Goal: Task Accomplishment & Management: Complete application form

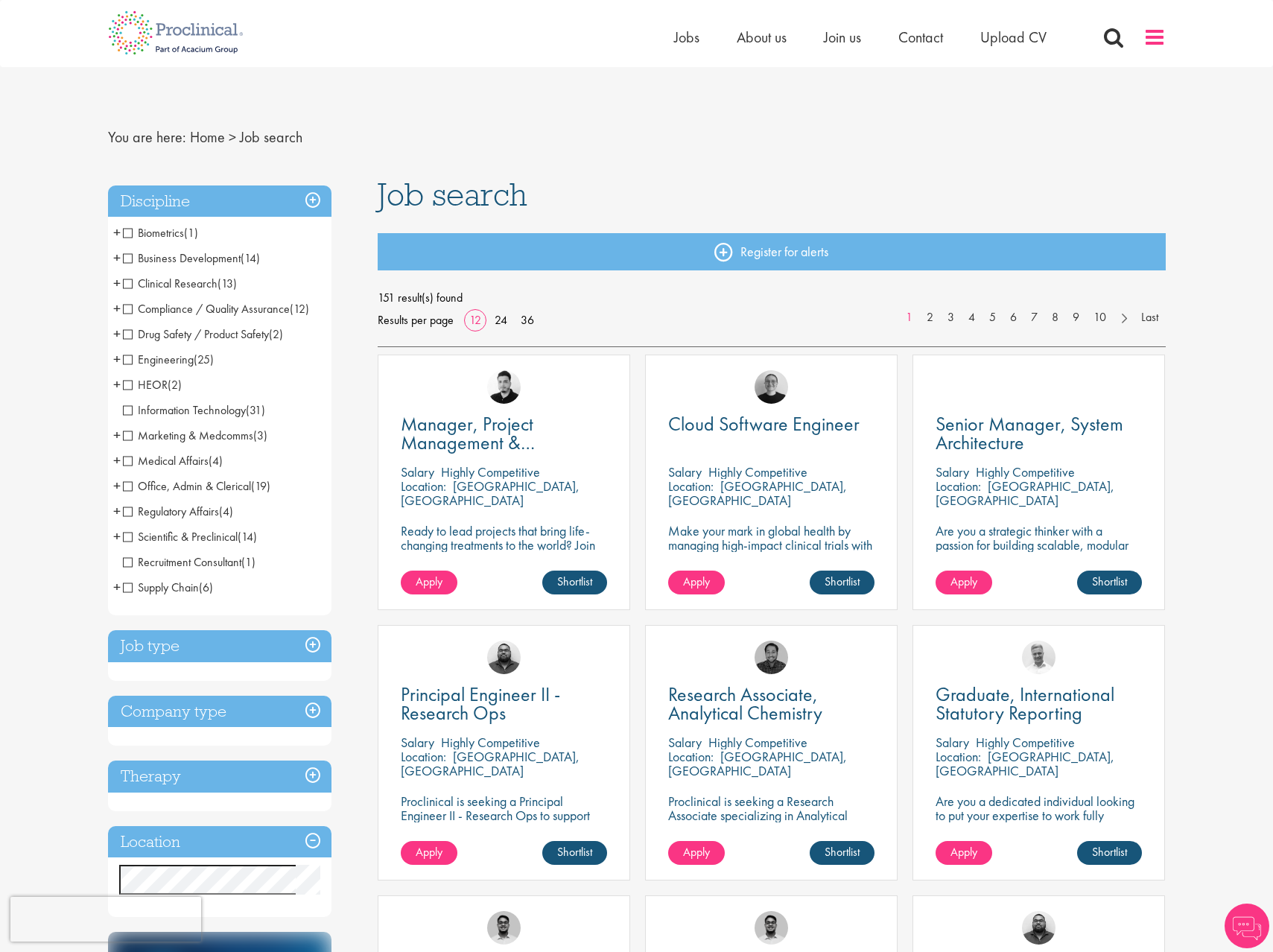
click at [1150, 44] on span at bounding box center [1155, 38] width 23 height 23
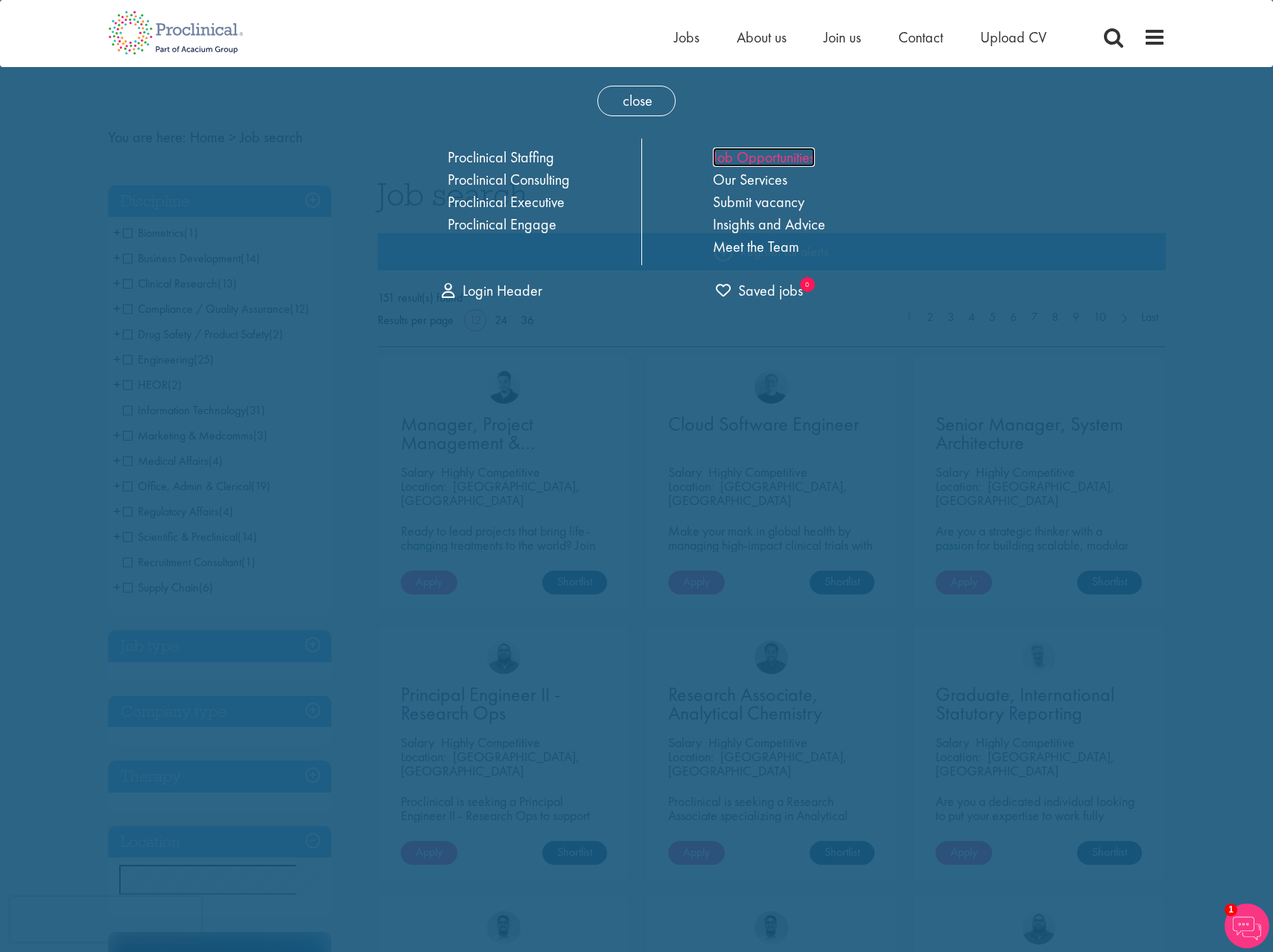
click at [798, 150] on link "Job Opportunities" at bounding box center [764, 157] width 102 height 20
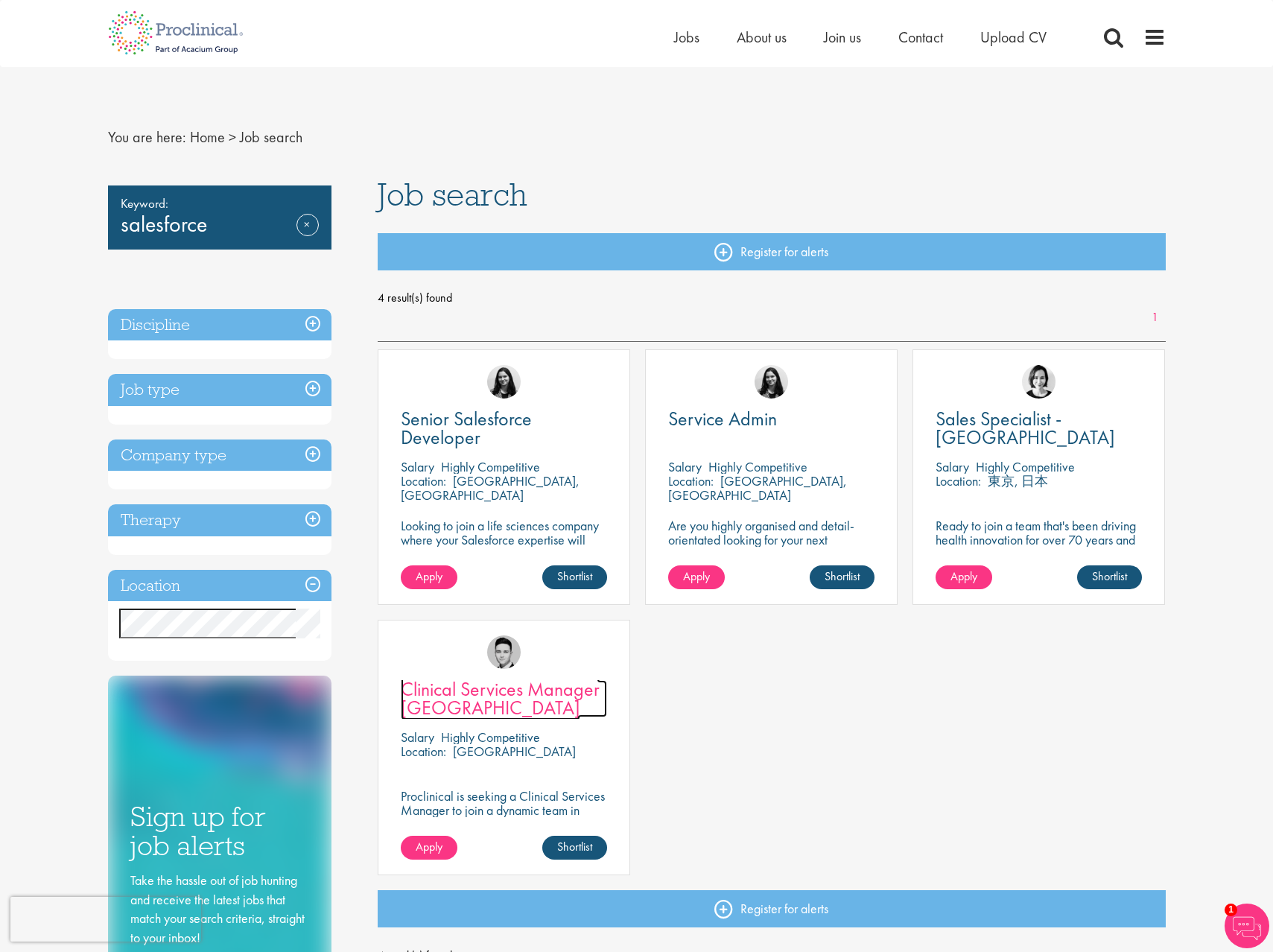
click at [465, 688] on span "Clinical Services Manager Belgium" at bounding box center [500, 698] width 199 height 44
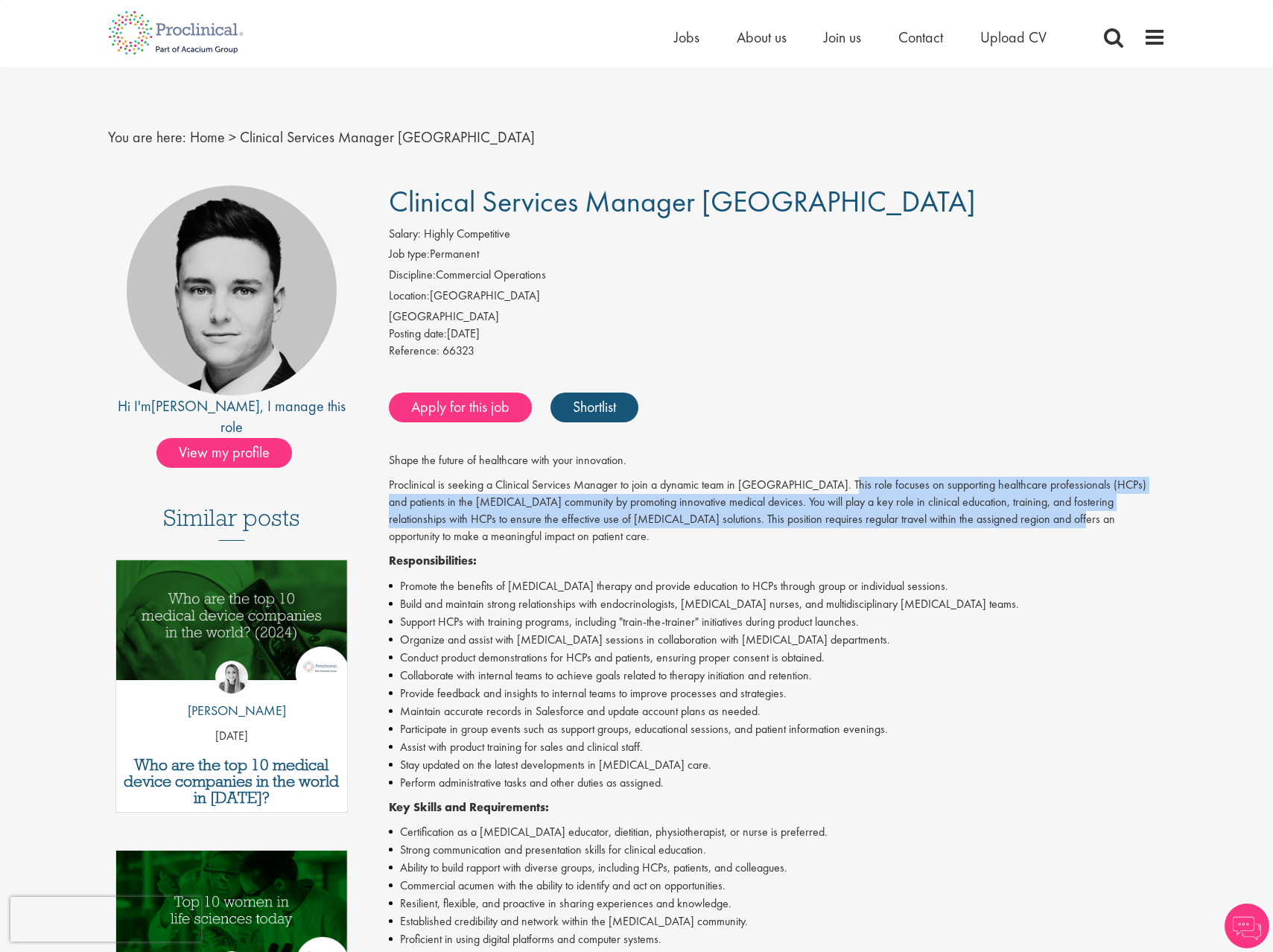
drag, startPoint x: 823, startPoint y: 482, endPoint x: 997, endPoint y: 516, distance: 177.3
click at [997, 516] on p "Proclinical is seeking a Clinical Services Manager to join a dynamic team in Be…" at bounding box center [777, 511] width 777 height 68
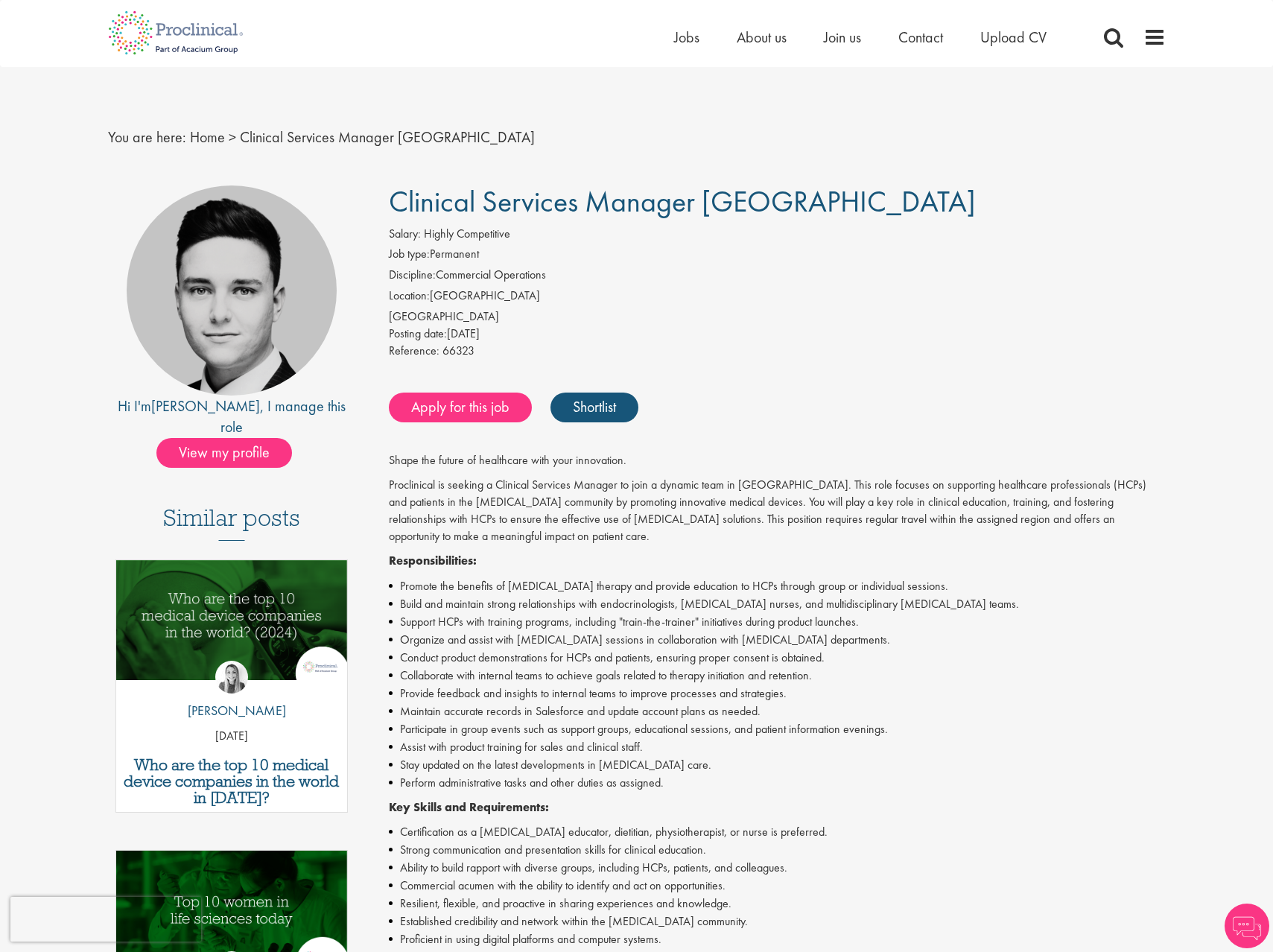
click at [1026, 559] on p "Responsibilities:" at bounding box center [777, 561] width 777 height 17
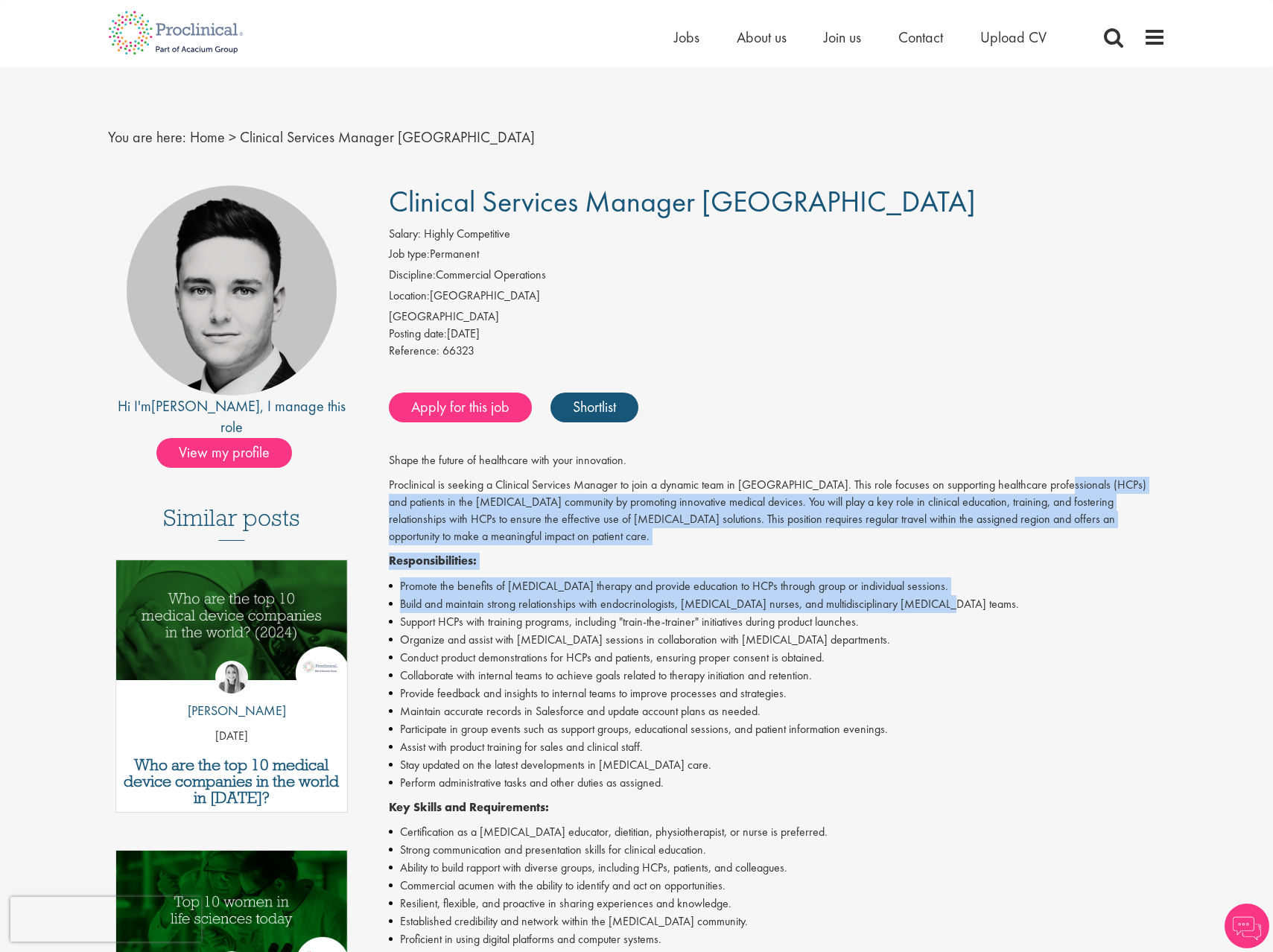
drag, startPoint x: 1044, startPoint y: 488, endPoint x: 1074, endPoint y: 602, distance: 117.9
click at [1074, 602] on div "Shape the future of healthcare with your innovation. Proclinical is seeking a C…" at bounding box center [777, 842] width 777 height 781
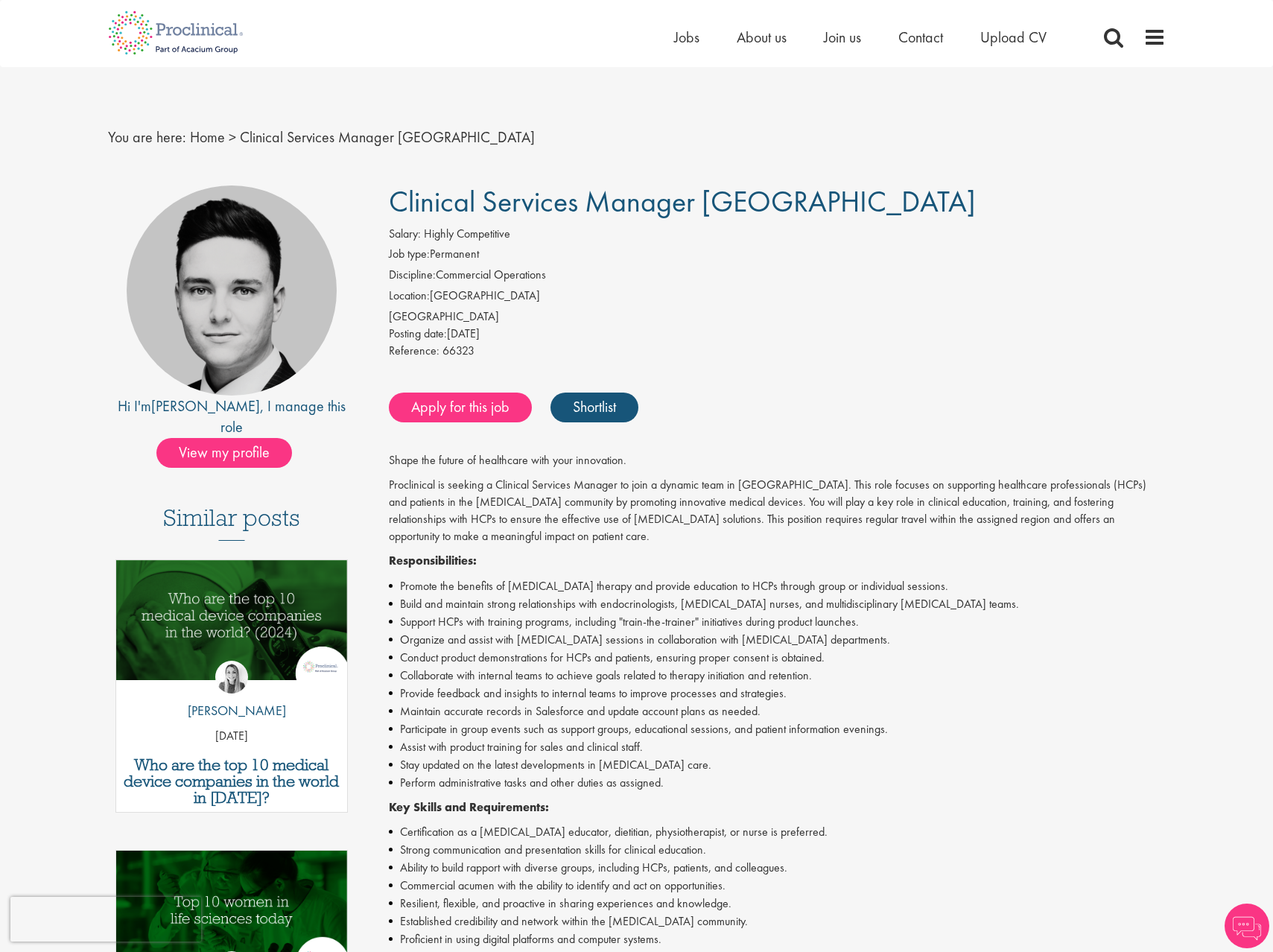
click at [1041, 649] on li "Conduct product demonstrations for HCPs and patients, ensuring proper consent i…" at bounding box center [777, 658] width 777 height 18
drag, startPoint x: 506, startPoint y: 584, endPoint x: 677, endPoint y: 586, distance: 171.0
click at [677, 586] on li "Promote the benefits of insulin pump therapy and provide education to HCPs thro…" at bounding box center [777, 587] width 777 height 18
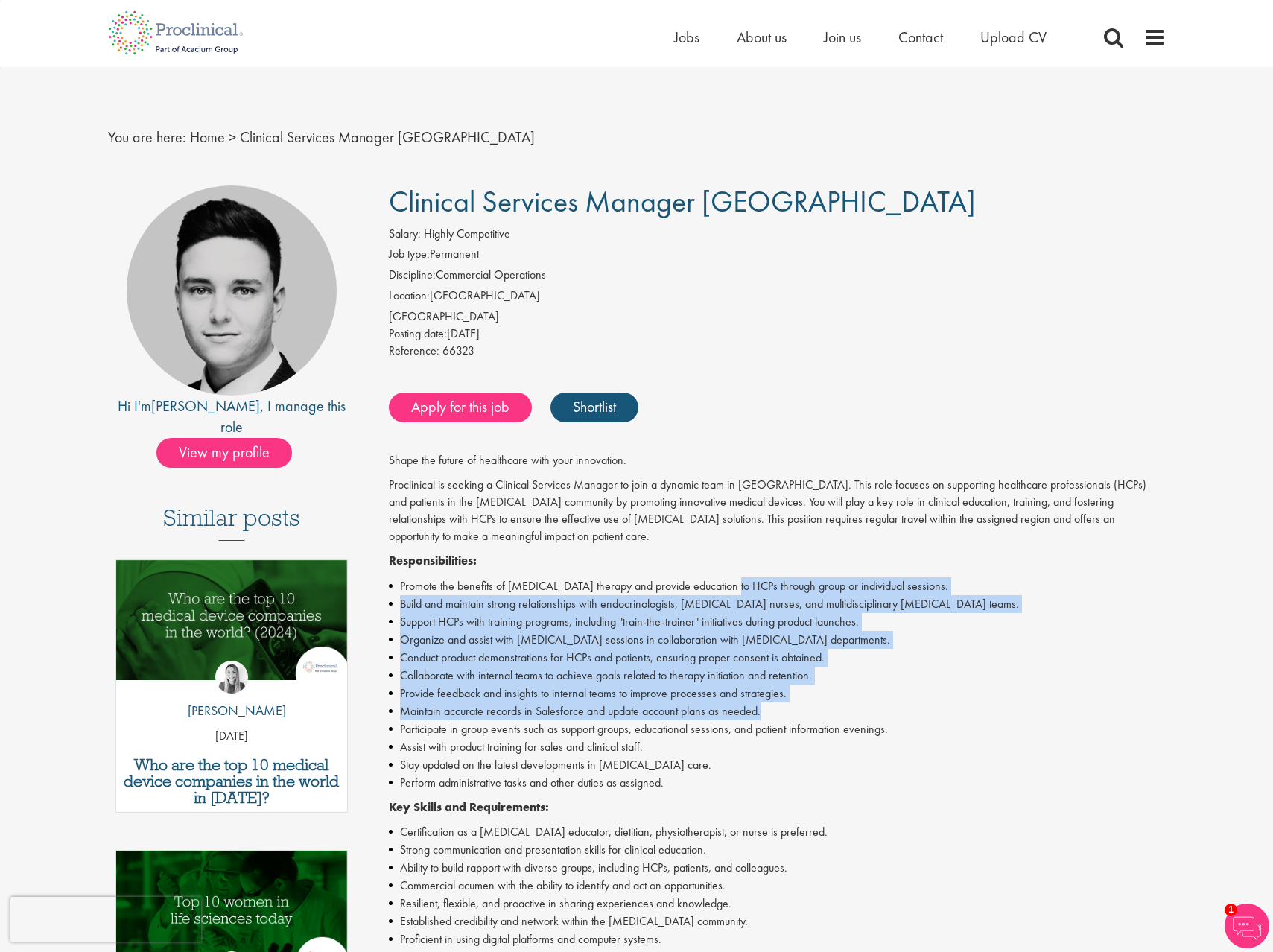
drag, startPoint x: 721, startPoint y: 588, endPoint x: 838, endPoint y: 708, distance: 167.6
click at [838, 708] on ul "Promote the benefits of insulin pump therapy and provide education to HCPs thro…" at bounding box center [777, 684] width 777 height 214
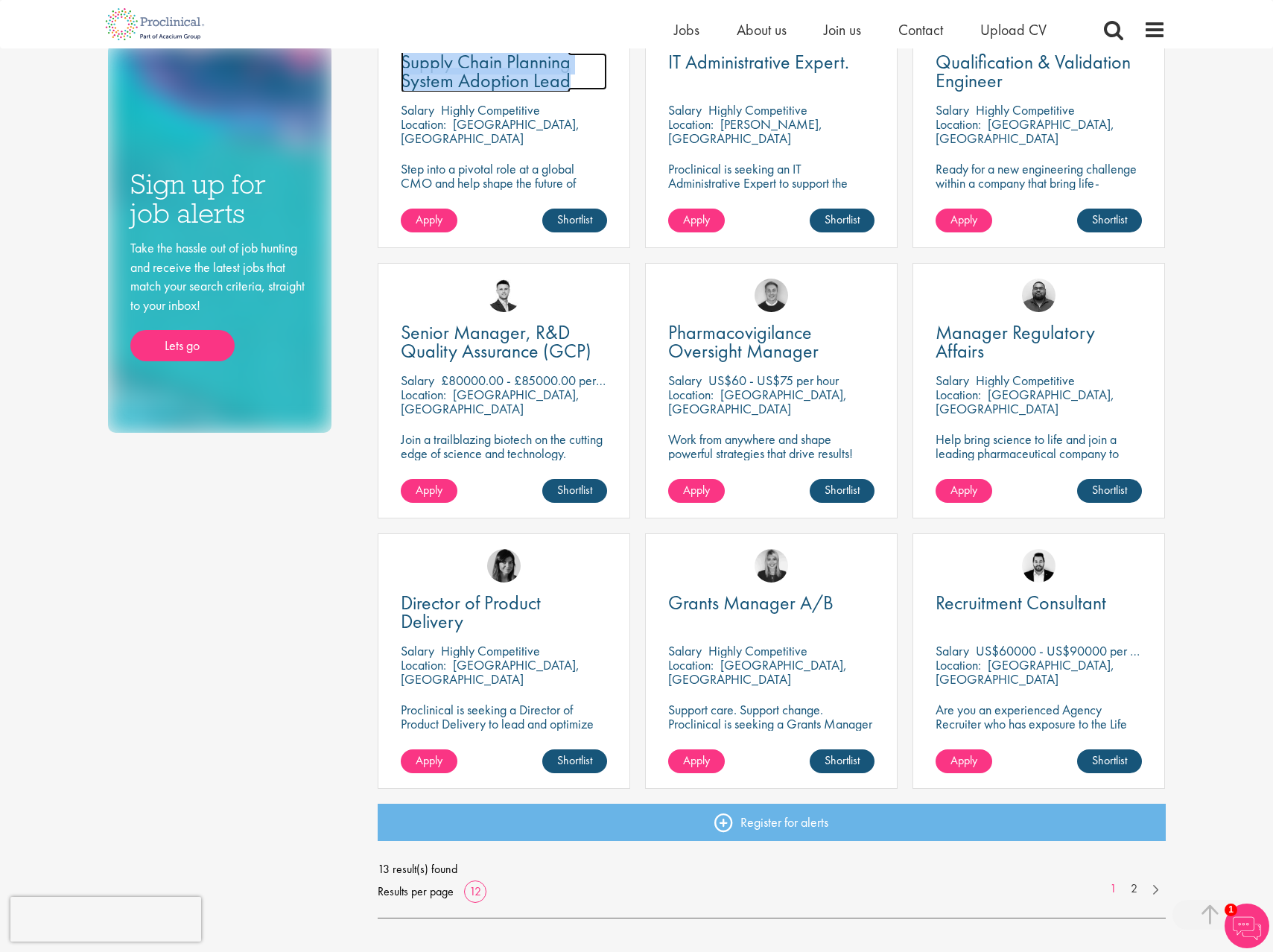
scroll to position [614, 0]
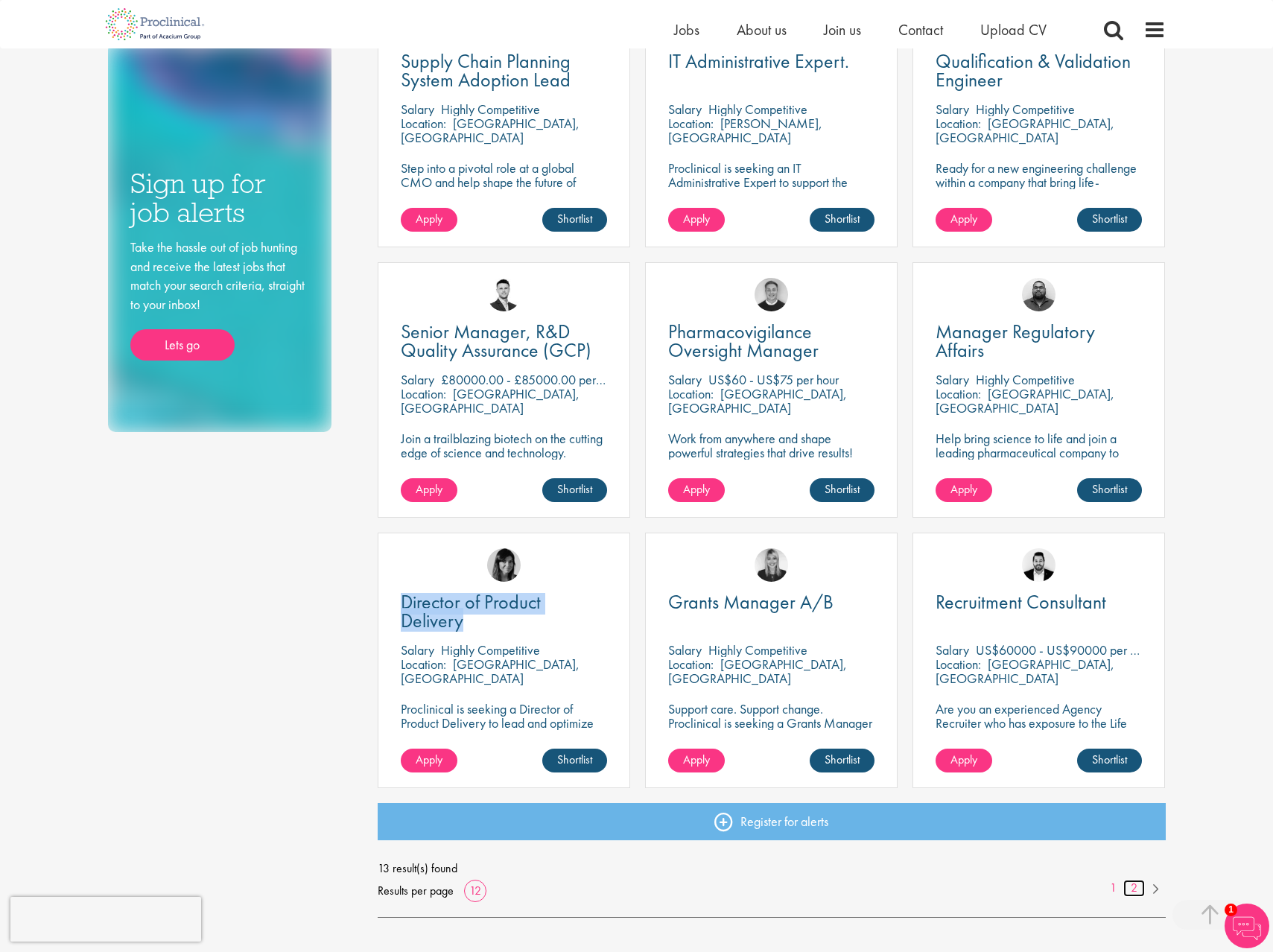
click at [1134, 884] on link "2" at bounding box center [1134, 888] width 22 height 17
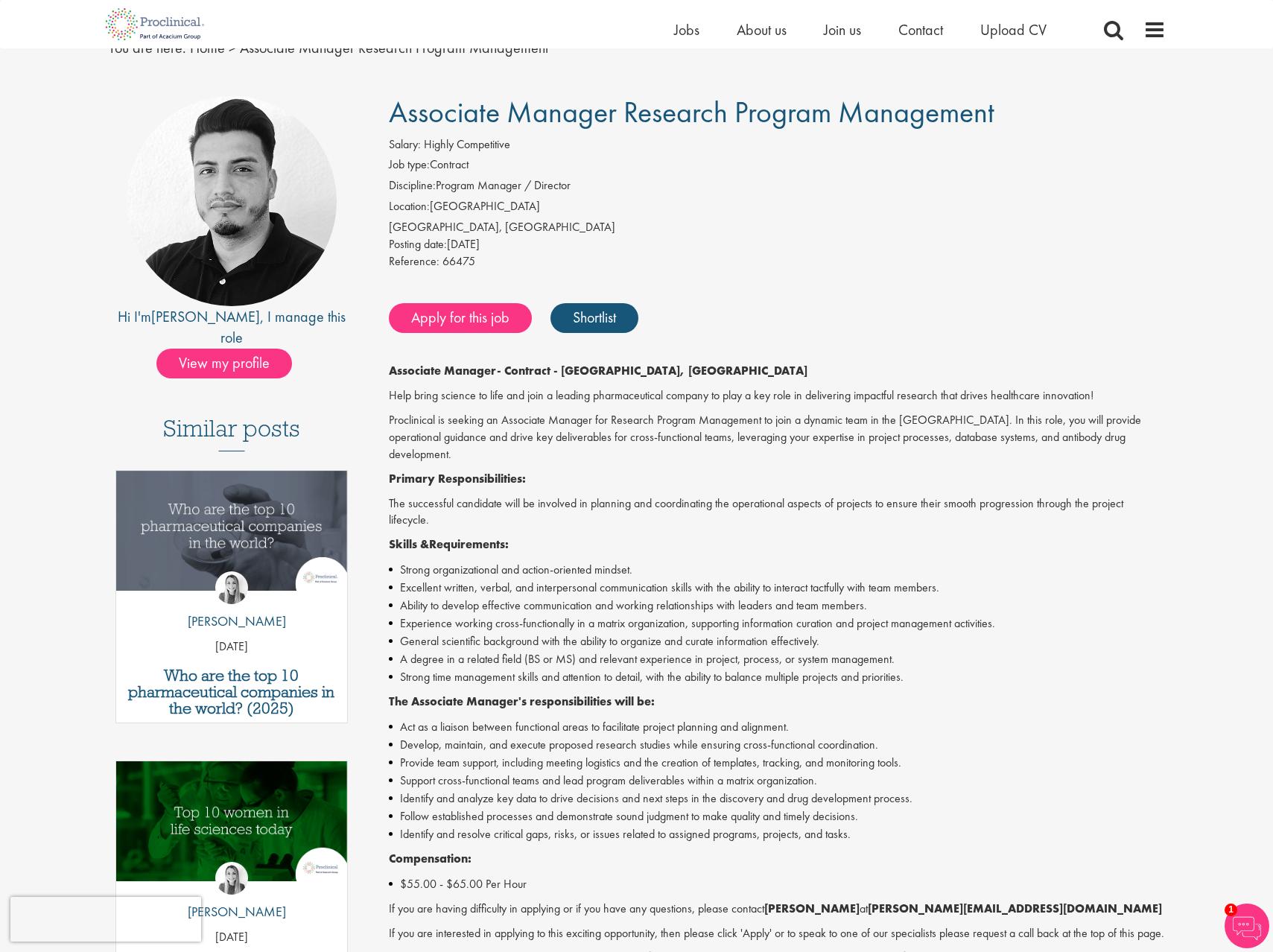
scroll to position [71, 0]
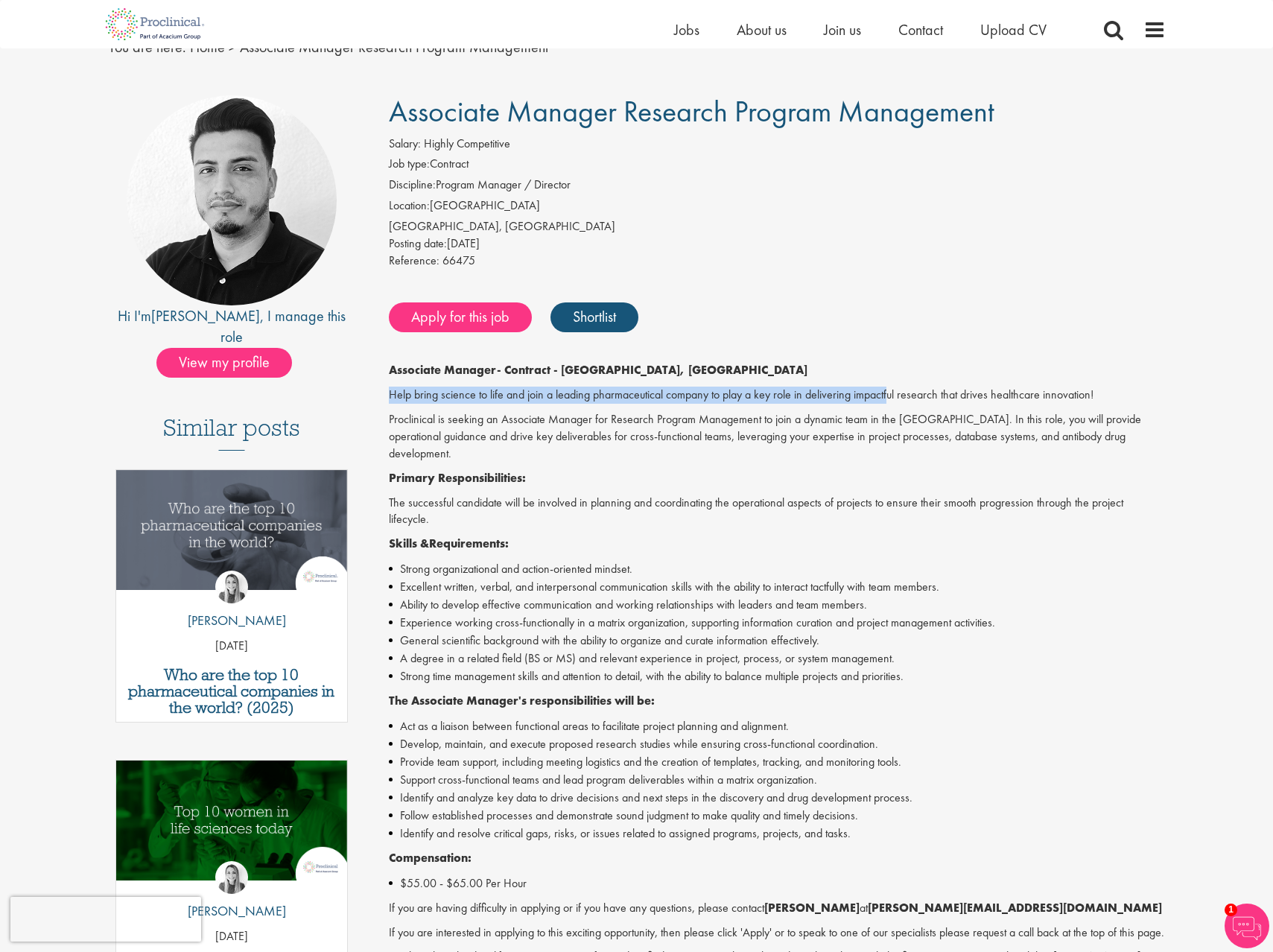
drag, startPoint x: 753, startPoint y: 386, endPoint x: 896, endPoint y: 400, distance: 143.7
click at [896, 400] on div "Associate Manager - Contract - Tarrytown, NY Help bring science to life and joi…" at bounding box center [777, 693] width 777 height 662
click at [884, 473] on div "Associate Manager - Contract - Tarrytown, NY Help bring science to life and joi…" at bounding box center [777, 693] width 777 height 662
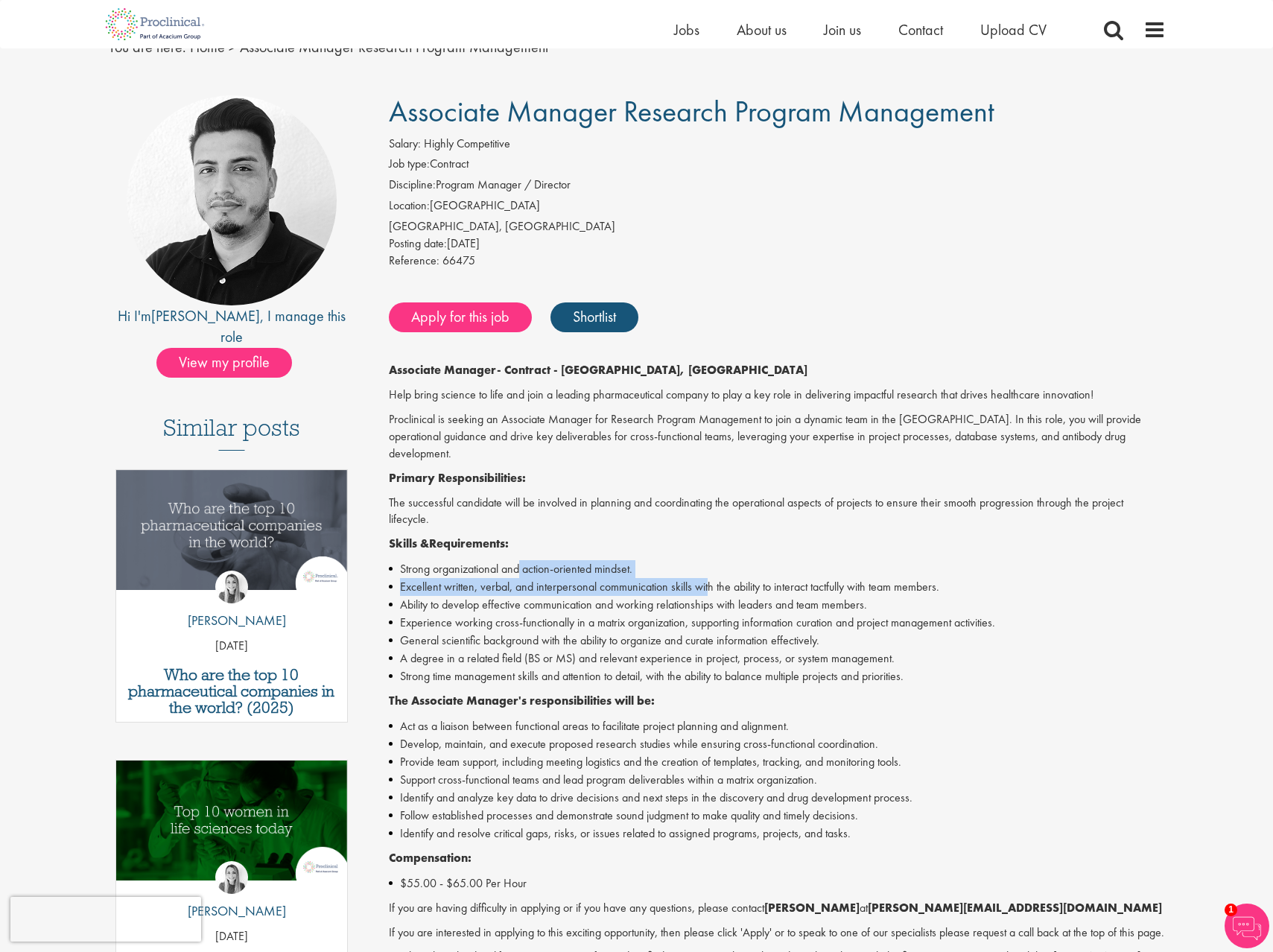
drag, startPoint x: 520, startPoint y: 533, endPoint x: 711, endPoint y: 559, distance: 192.8
click at [711, 560] on ul "Strong organizational and action-oriented mindset. Excellent written, verbal, a…" at bounding box center [777, 623] width 777 height 125
click at [714, 632] on li "General scientific background with the ability to organize and curate informati…" at bounding box center [777, 641] width 777 height 18
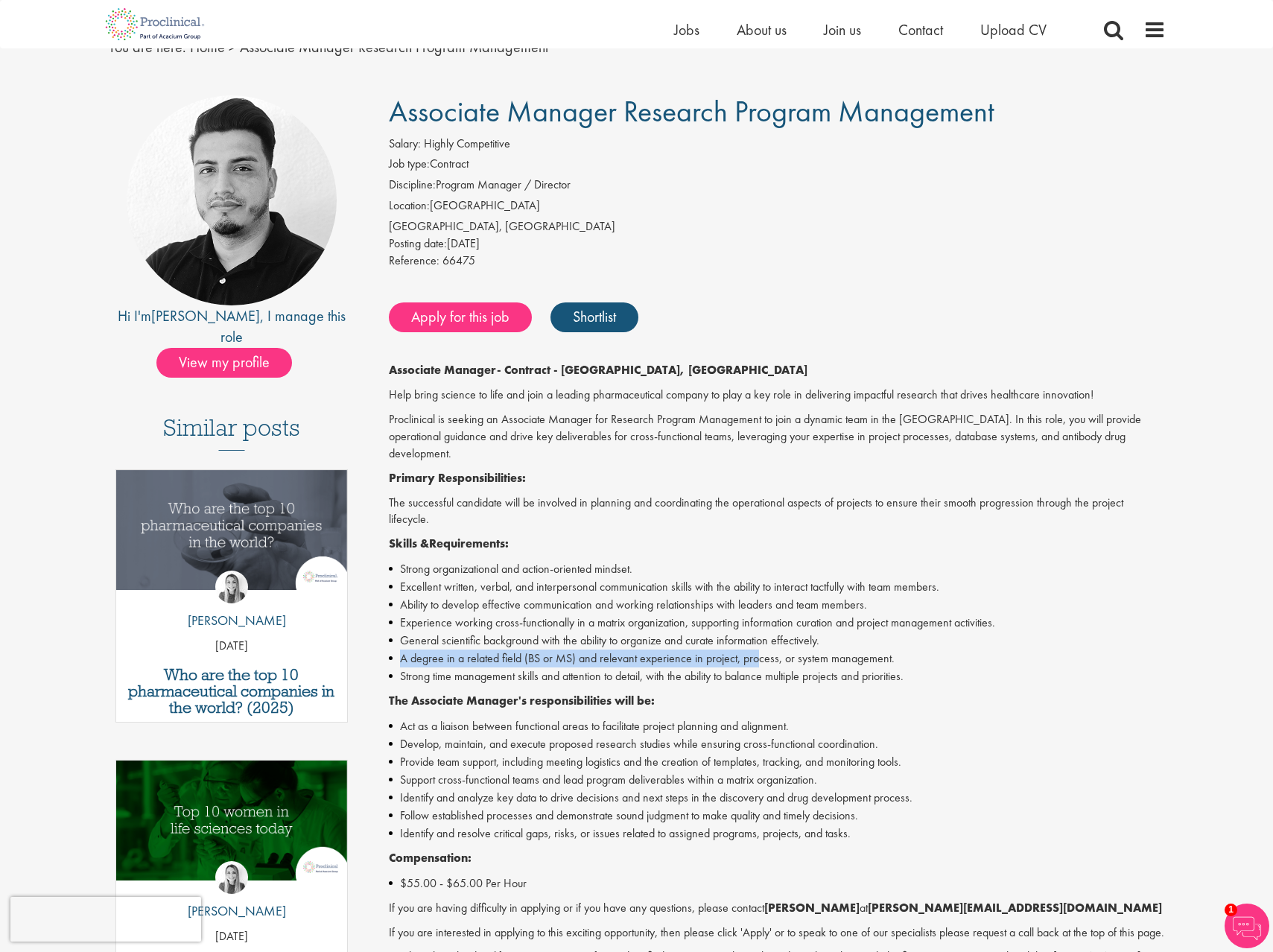
drag, startPoint x: 503, startPoint y: 615, endPoint x: 748, endPoint y: 614, distance: 245.0
click at [759, 650] on li "A degree in a related field (BS or MS) and relevant experience in project, proc…" at bounding box center [777, 659] width 777 height 18
drag, startPoint x: 514, startPoint y: 565, endPoint x: 728, endPoint y: 565, distance: 214.0
click at [727, 596] on li "Ability to develop effective communication and working relationships with leade…" at bounding box center [777, 605] width 777 height 18
drag, startPoint x: 798, startPoint y: 563, endPoint x: 896, endPoint y: 572, distance: 98.4
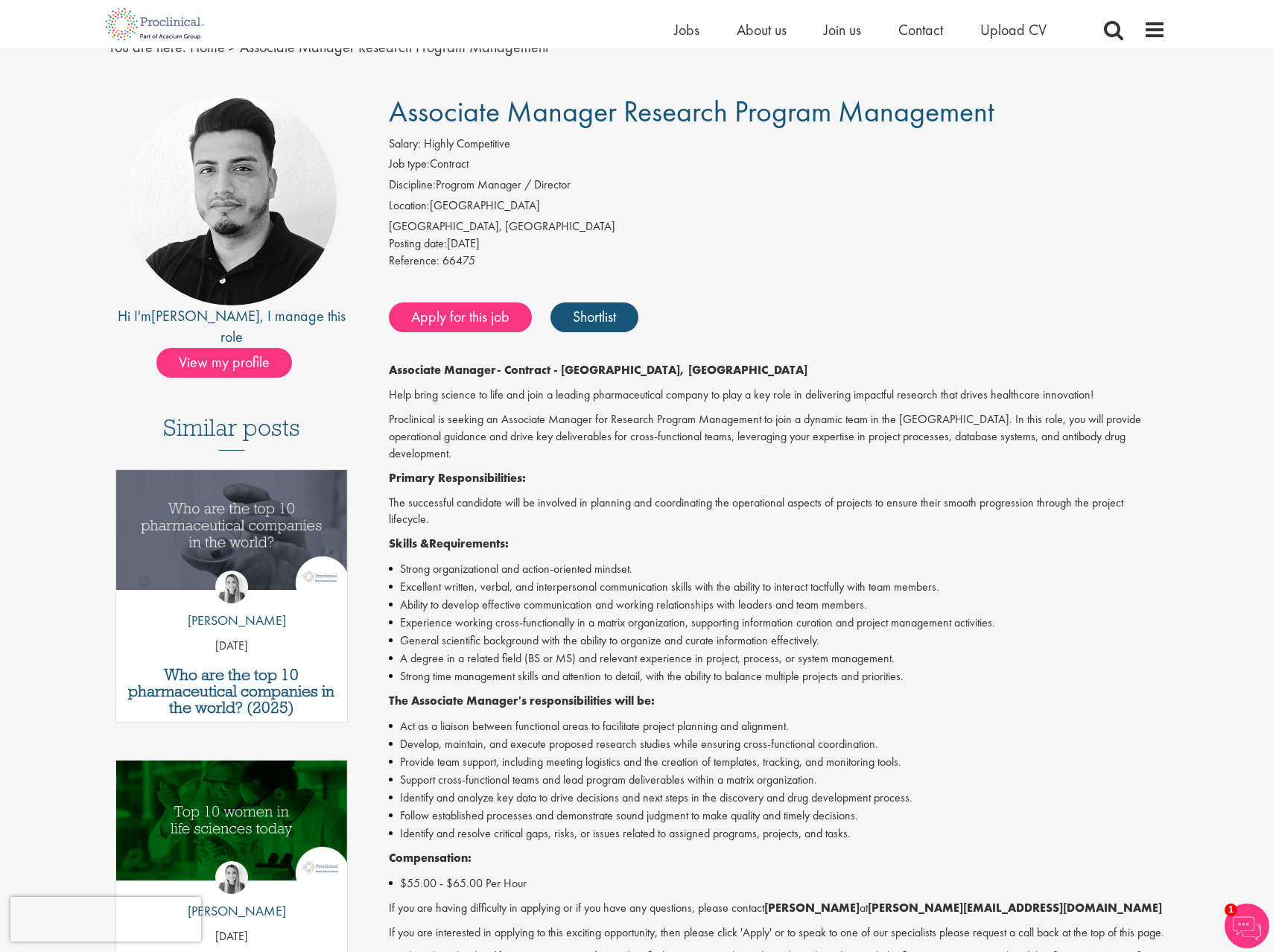
click at [896, 596] on li "Ability to develop effective communication and working relationships with leade…" at bounding box center [777, 605] width 777 height 18
drag, startPoint x: 509, startPoint y: 699, endPoint x: 679, endPoint y: 699, distance: 170.0
click at [679, 717] on li "Act as a liaison between functional areas to facilitate project planning and al…" at bounding box center [777, 726] width 777 height 18
click at [738, 717] on li "Act as a liaison between functional areas to facilitate project planning and al…" at bounding box center [777, 726] width 777 height 18
drag, startPoint x: 678, startPoint y: 686, endPoint x: 850, endPoint y: 696, distance: 172.3
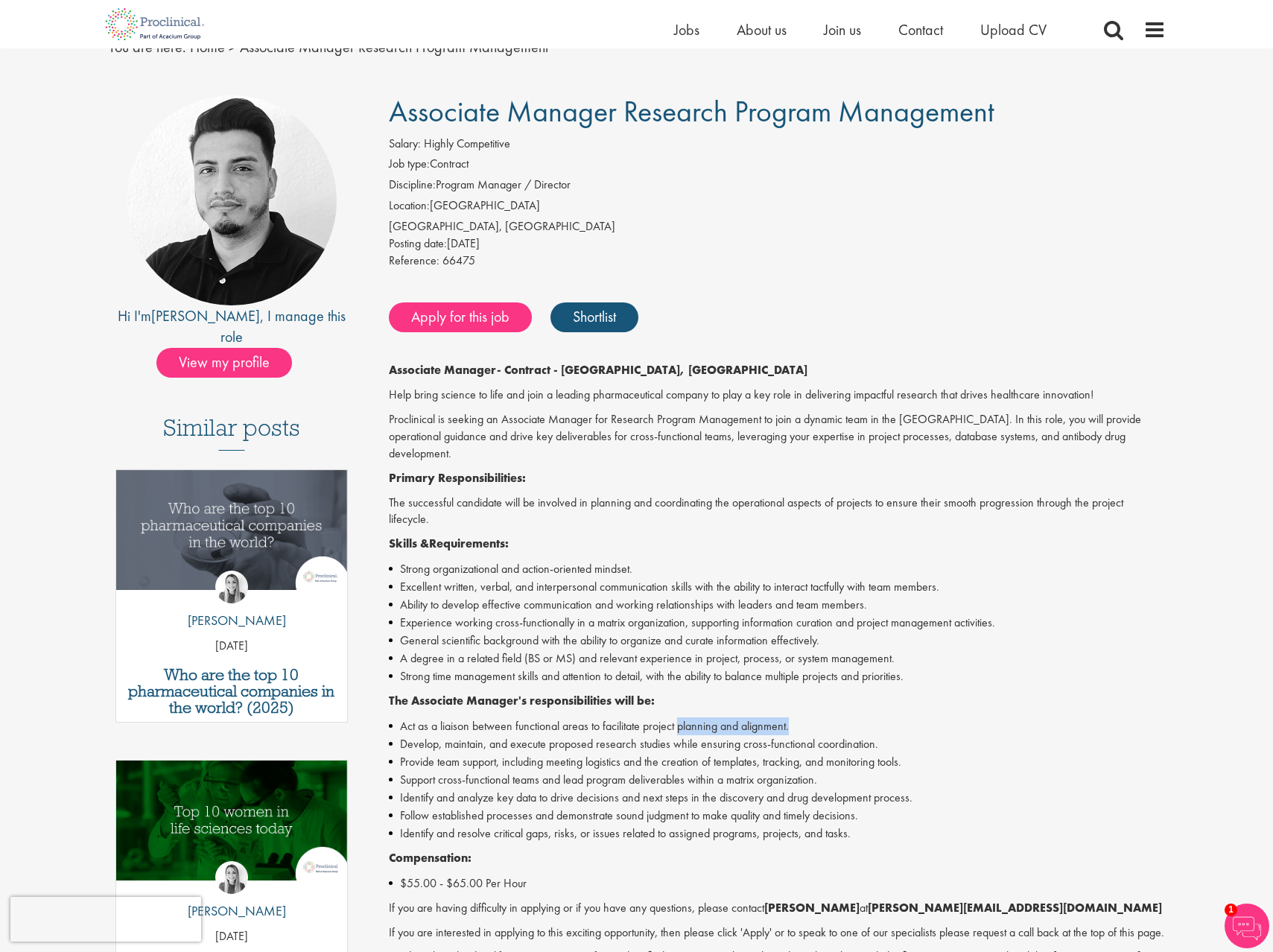
click at [849, 717] on li "Act as a liaison between functional areas to facilitate project planning and al…" at bounding box center [777, 726] width 777 height 18
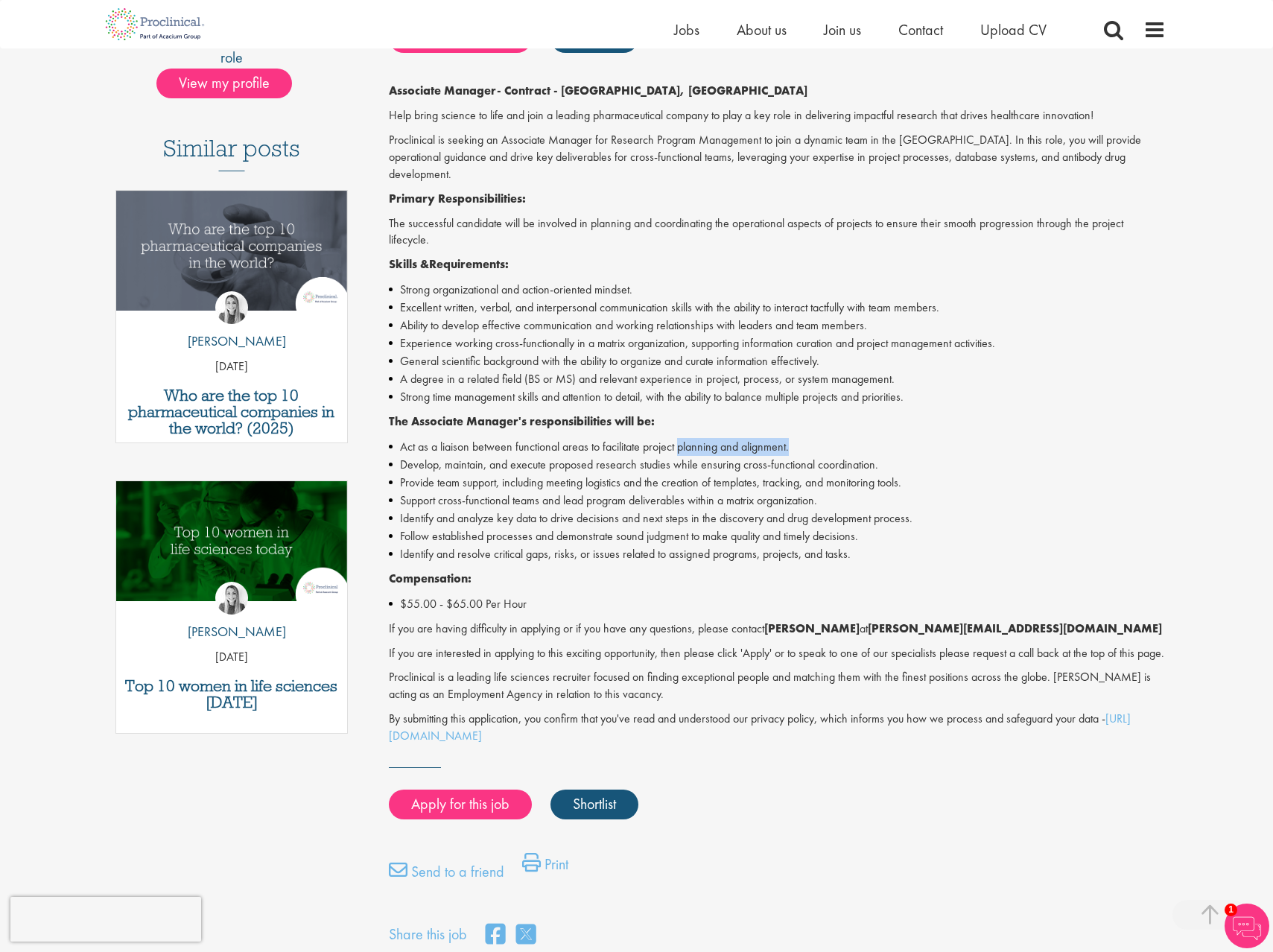
scroll to position [356, 0]
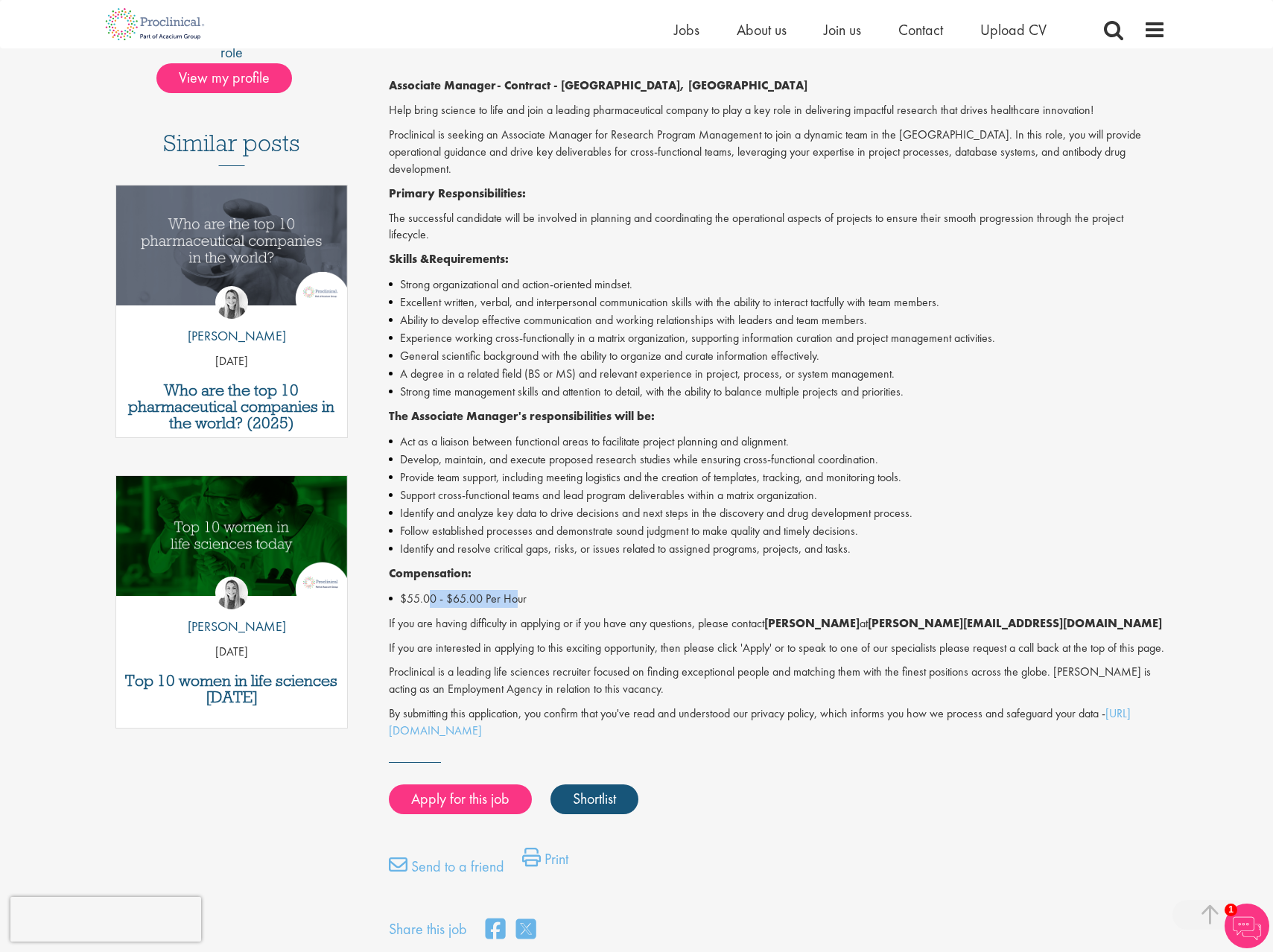
drag, startPoint x: 433, startPoint y: 559, endPoint x: 522, endPoint y: 559, distance: 89.0
click at [522, 590] on li "$55.00 - $65.00 Per Hour" at bounding box center [777, 599] width 777 height 18
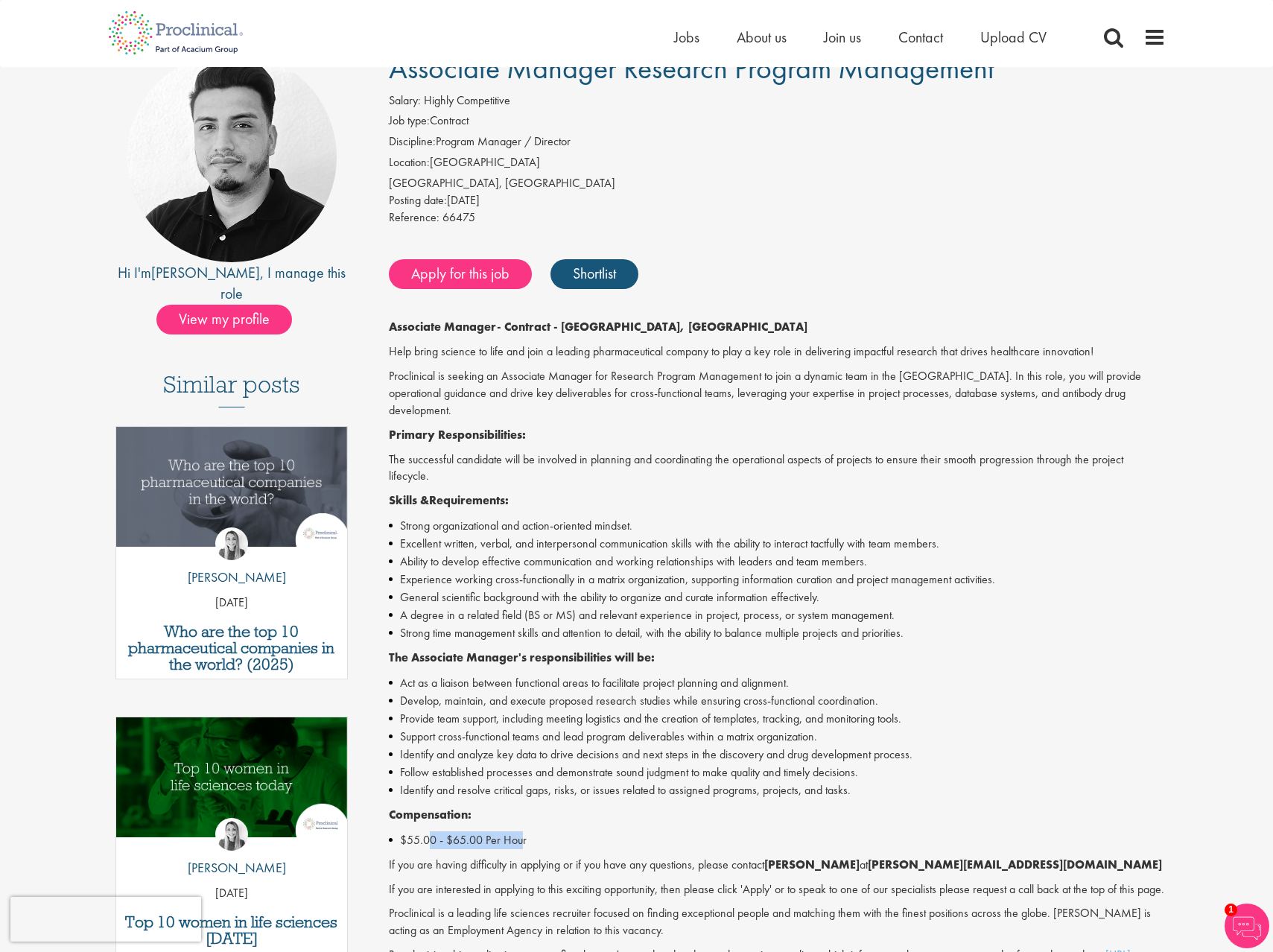
scroll to position [0, 0]
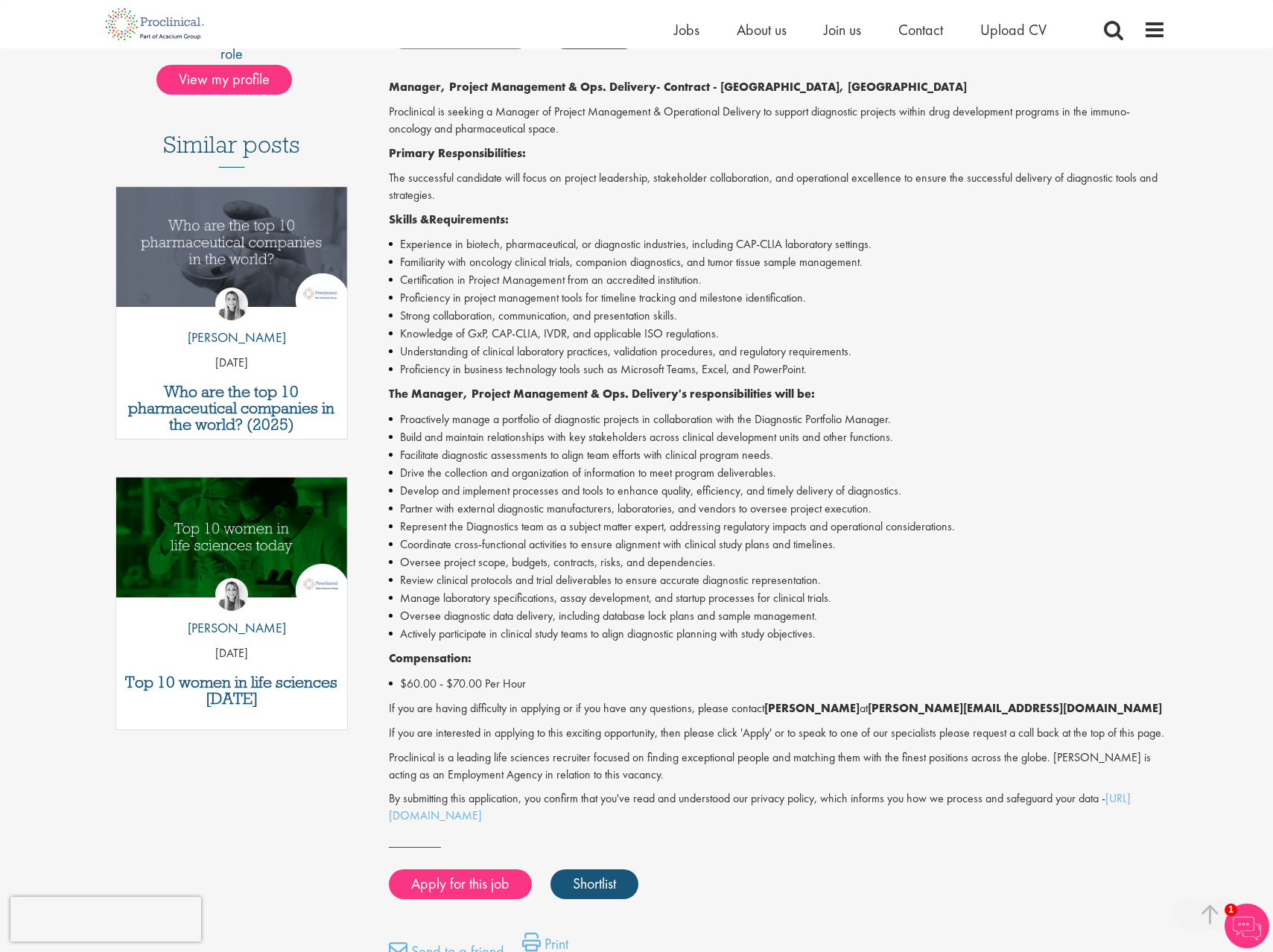
scroll to position [356, 0]
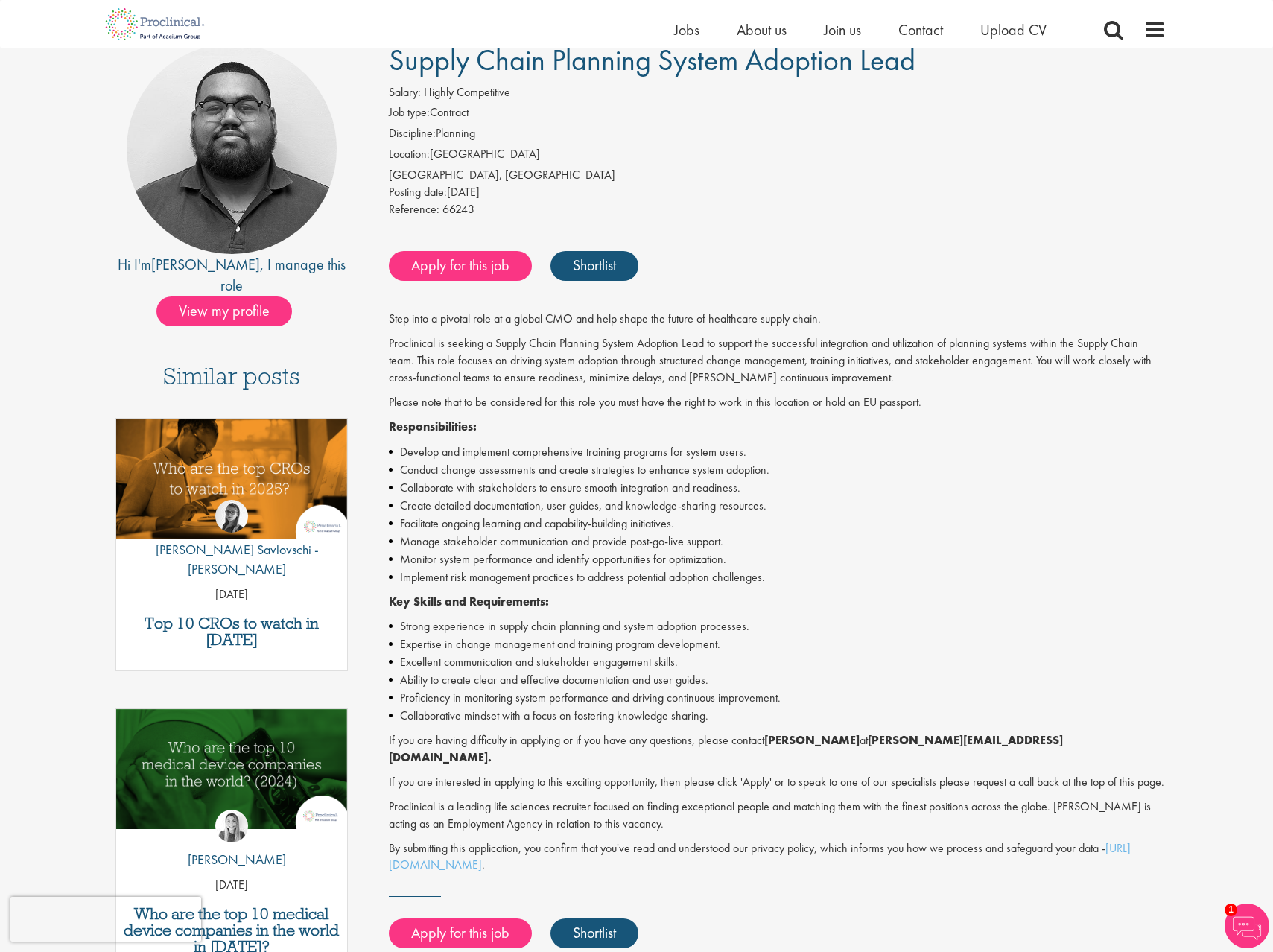
scroll to position [124, 0]
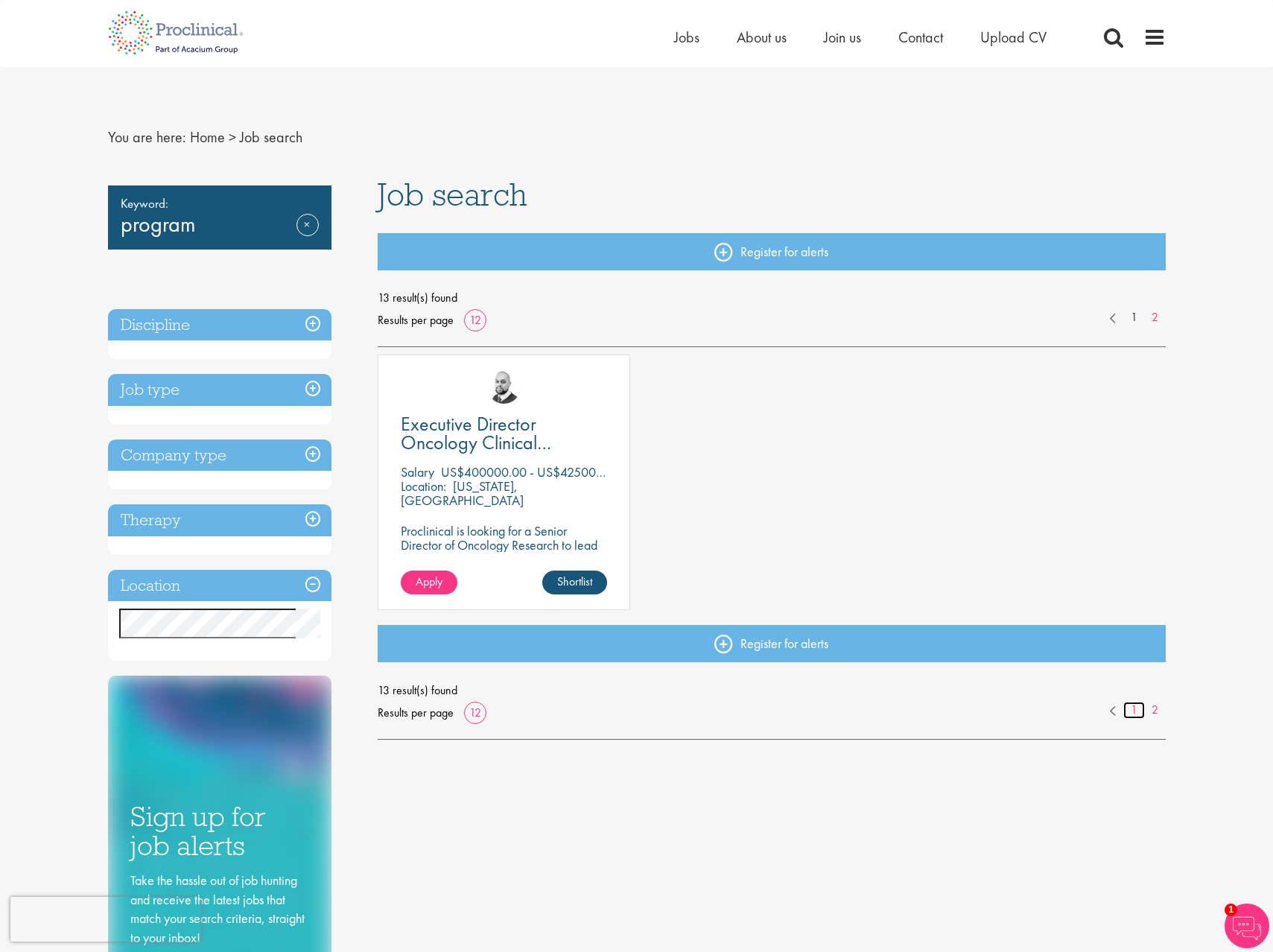
click at [1135, 706] on link "1" at bounding box center [1134, 710] width 22 height 17
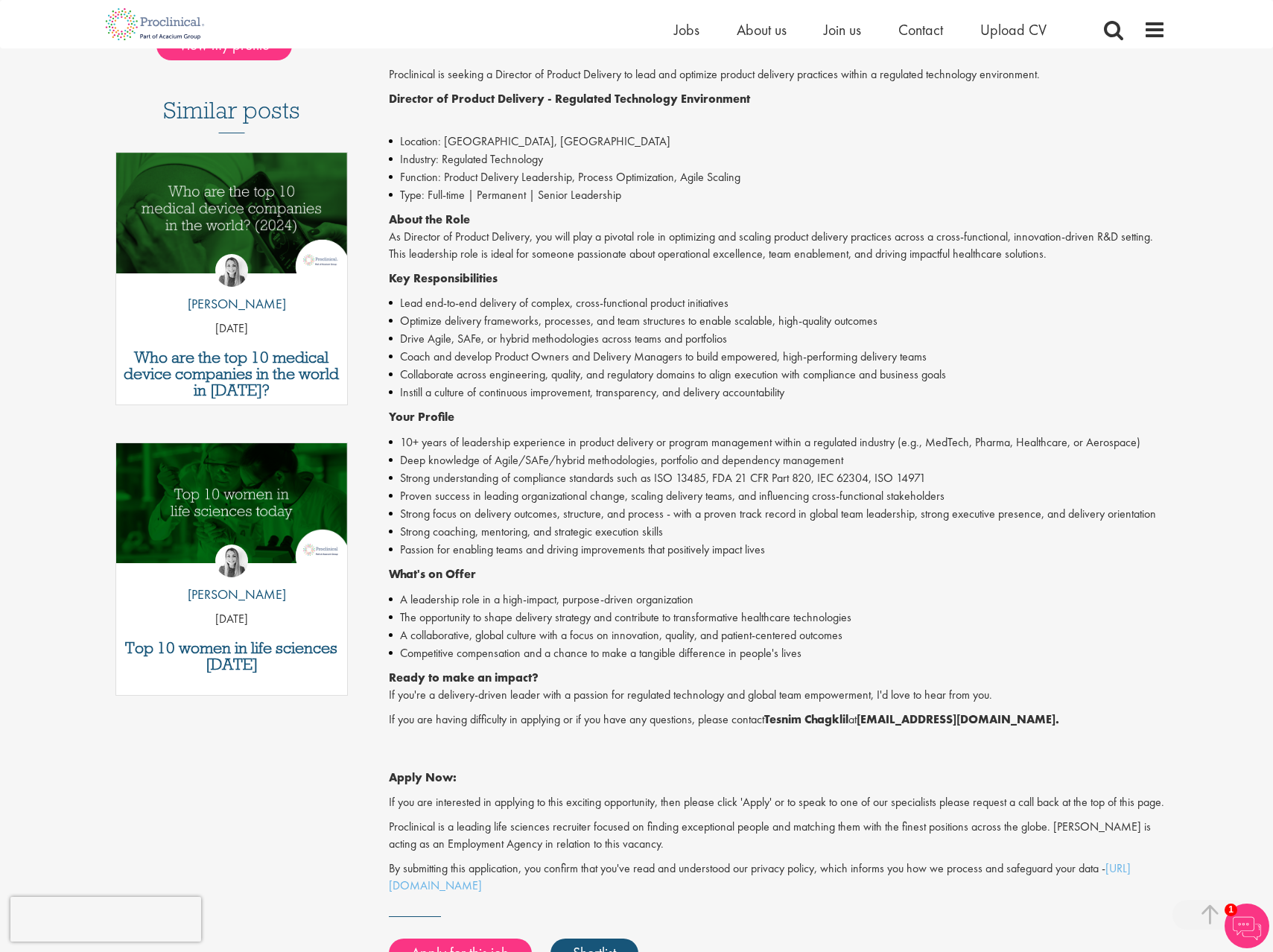
scroll to position [368, 0]
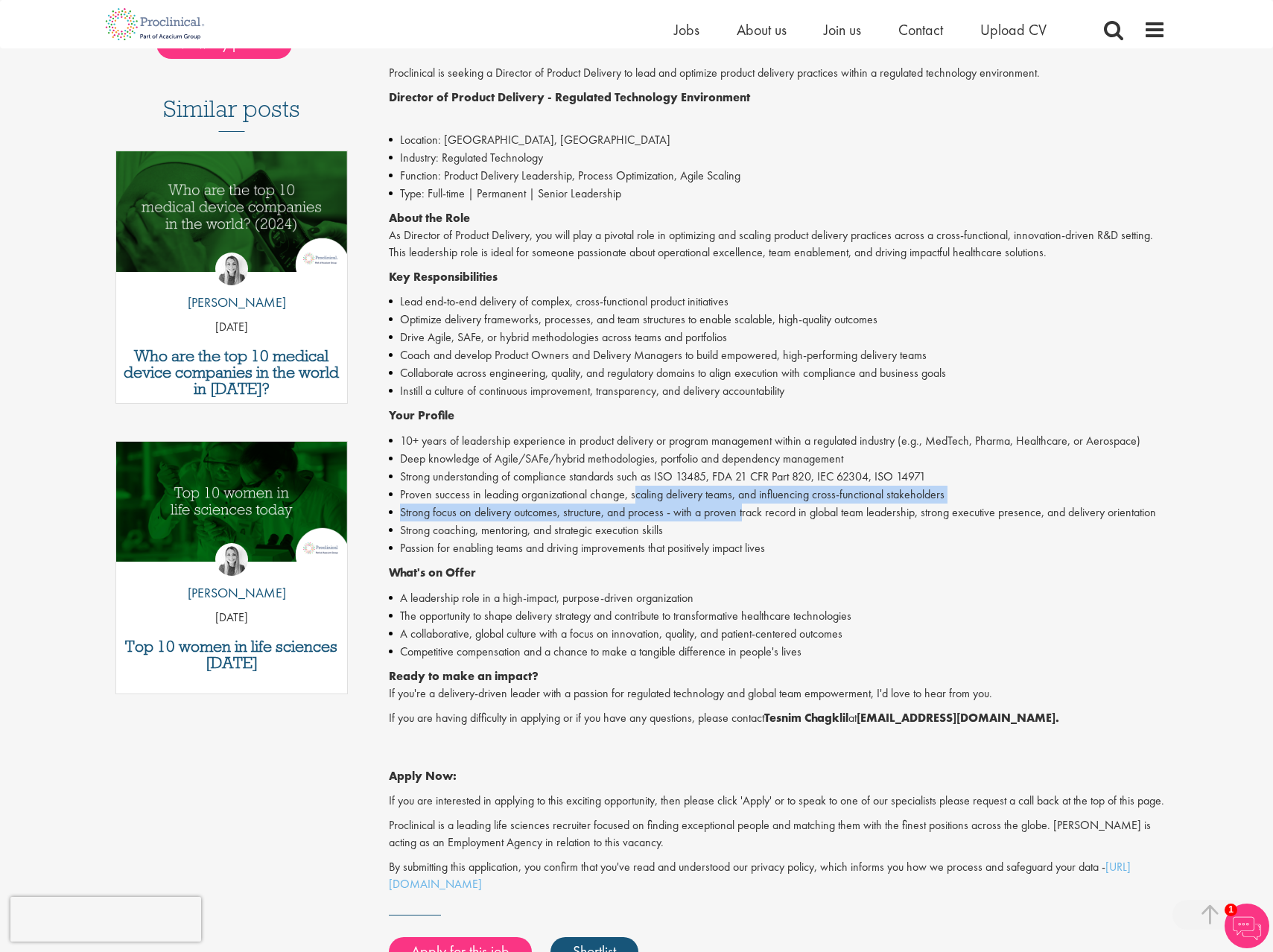
drag, startPoint x: 637, startPoint y: 502, endPoint x: 744, endPoint y: 505, distance: 107.0
click at [744, 505] on ul "10+ years of leadership experience in product delivery or program management wi…" at bounding box center [777, 495] width 777 height 125
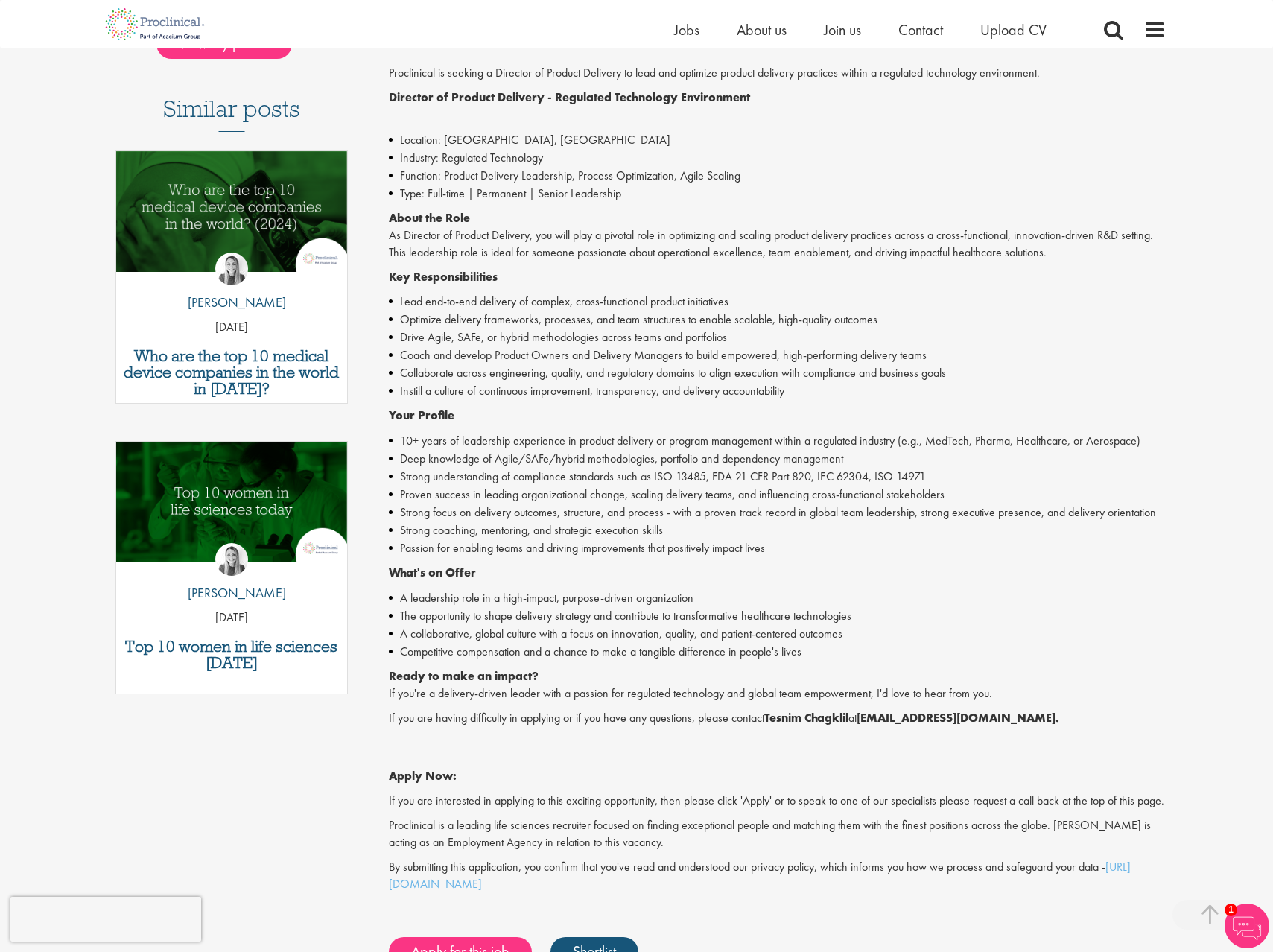
click at [568, 533] on li "Strong coaching, mentoring, and strategic execution skills" at bounding box center [777, 530] width 777 height 18
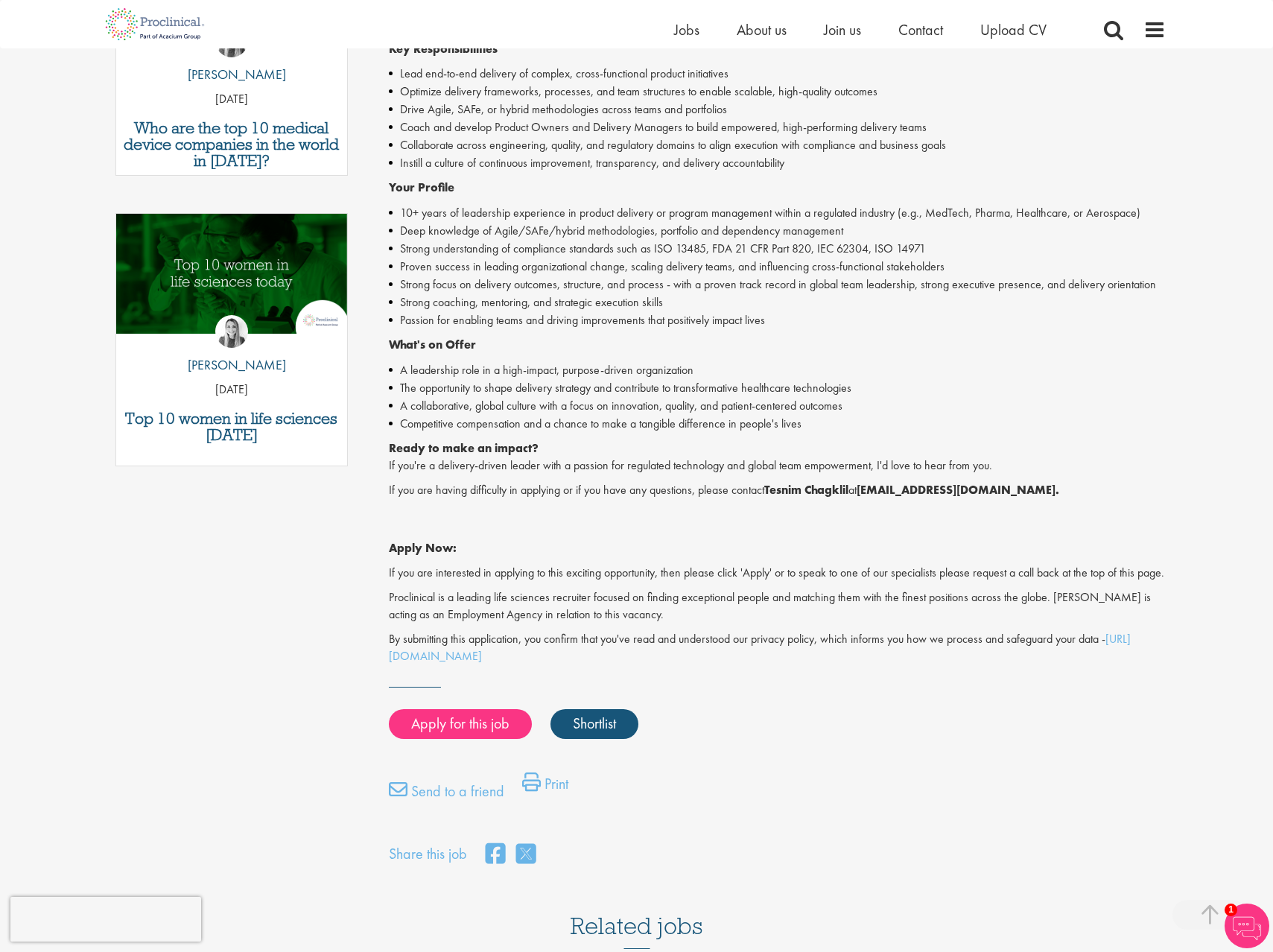
scroll to position [597, 0]
click at [439, 730] on link "Apply for this job" at bounding box center [460, 723] width 143 height 30
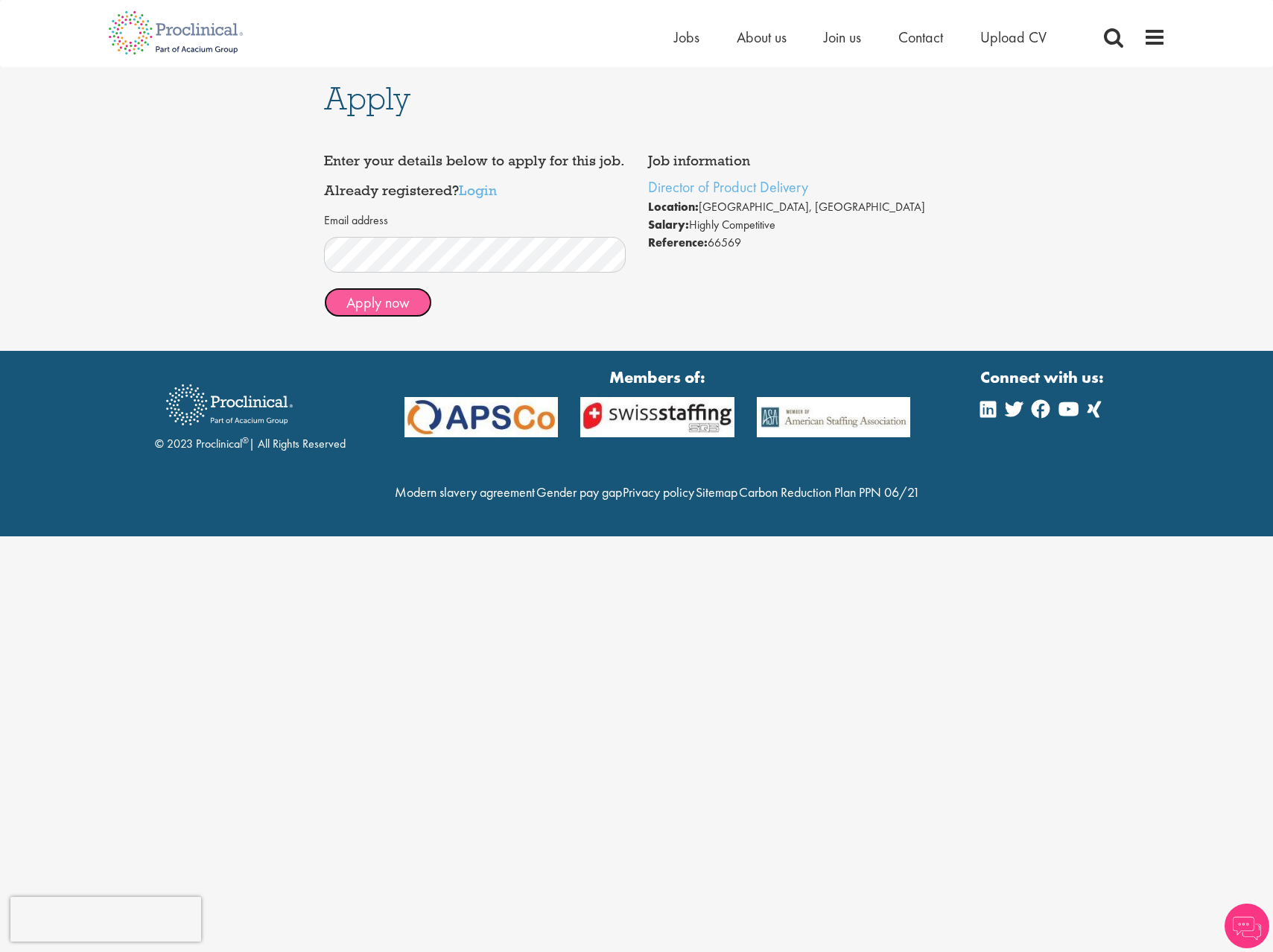
click at [379, 293] on button "Apply now" at bounding box center [378, 302] width 108 height 30
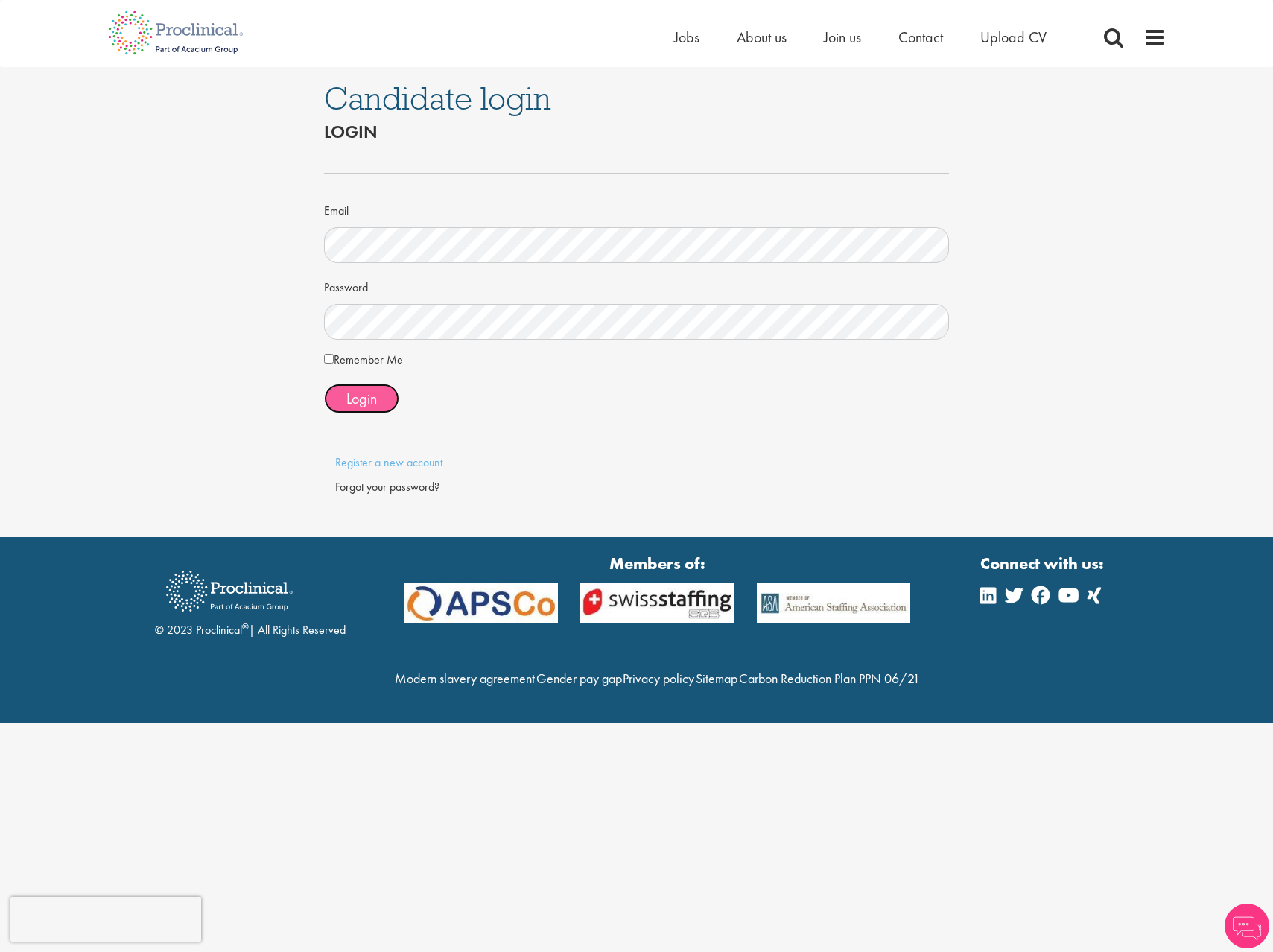
click at [371, 394] on span "Login" at bounding box center [362, 399] width 31 height 20
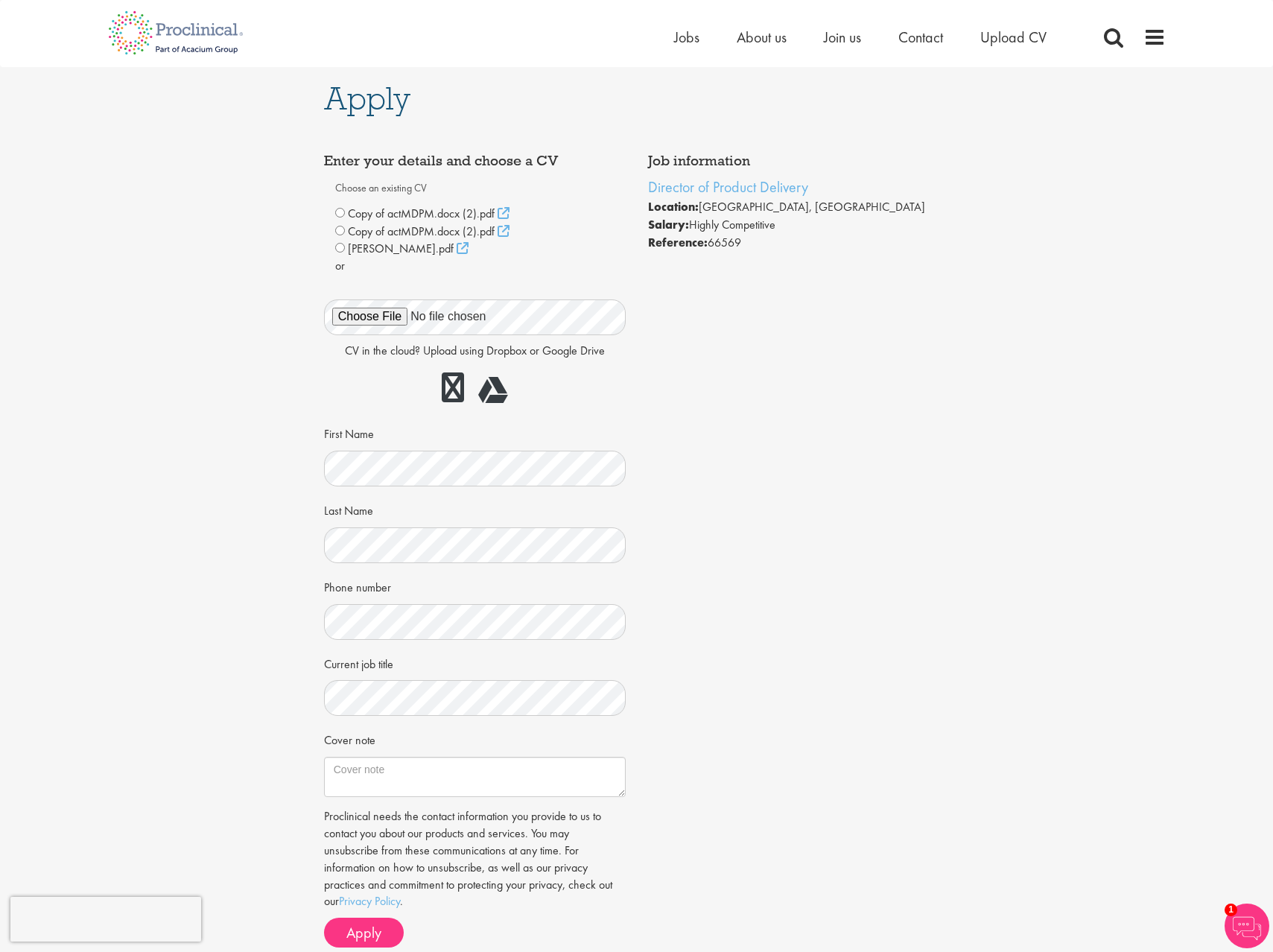
click at [1168, 37] on div "Home Jobs About us Join us Contact Upload CV" at bounding box center [637, 28] width 1080 height 56
click at [1154, 37] on span at bounding box center [1155, 38] width 23 height 23
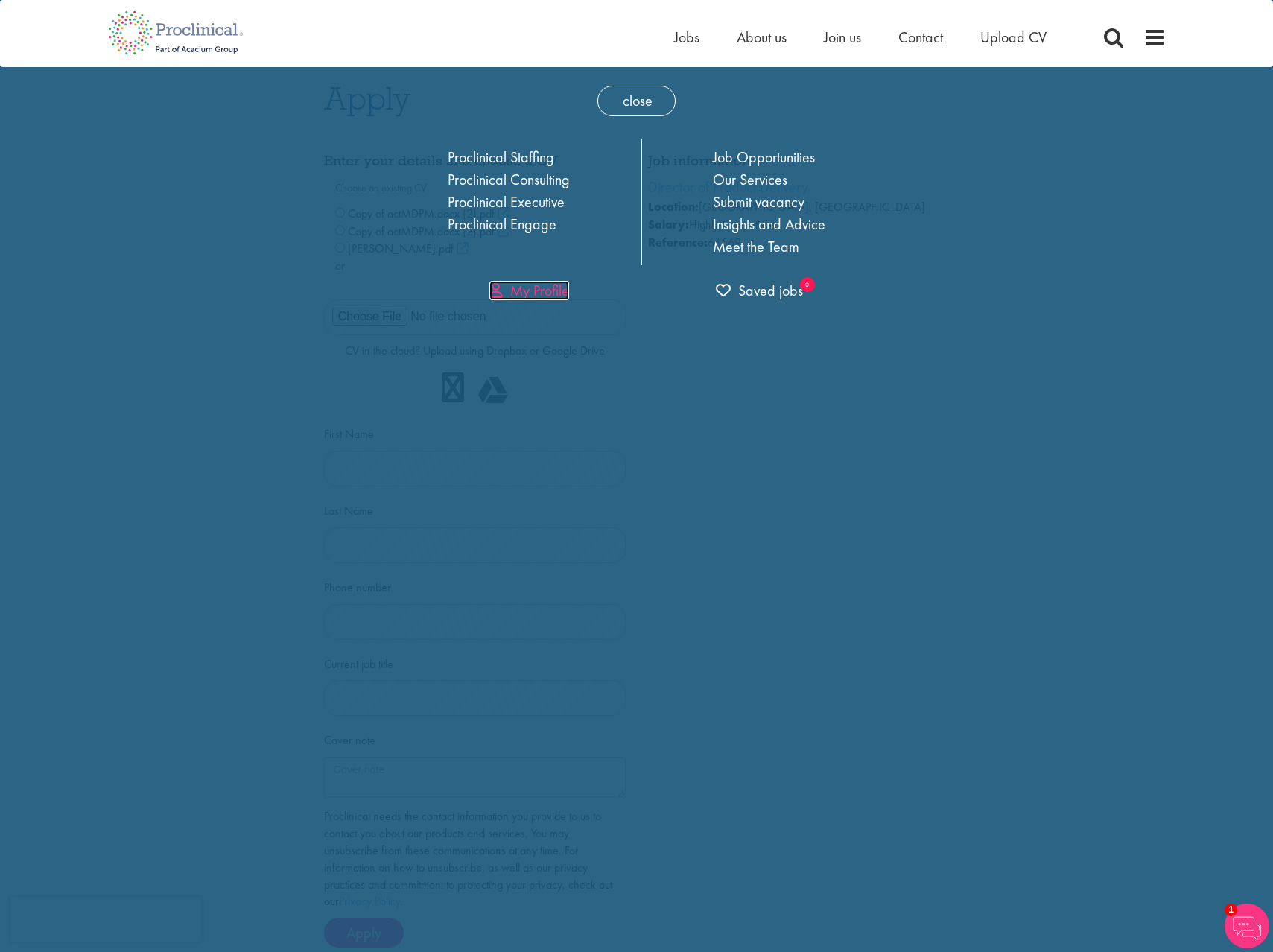
click at [551, 299] on link "My Profile" at bounding box center [529, 290] width 80 height 20
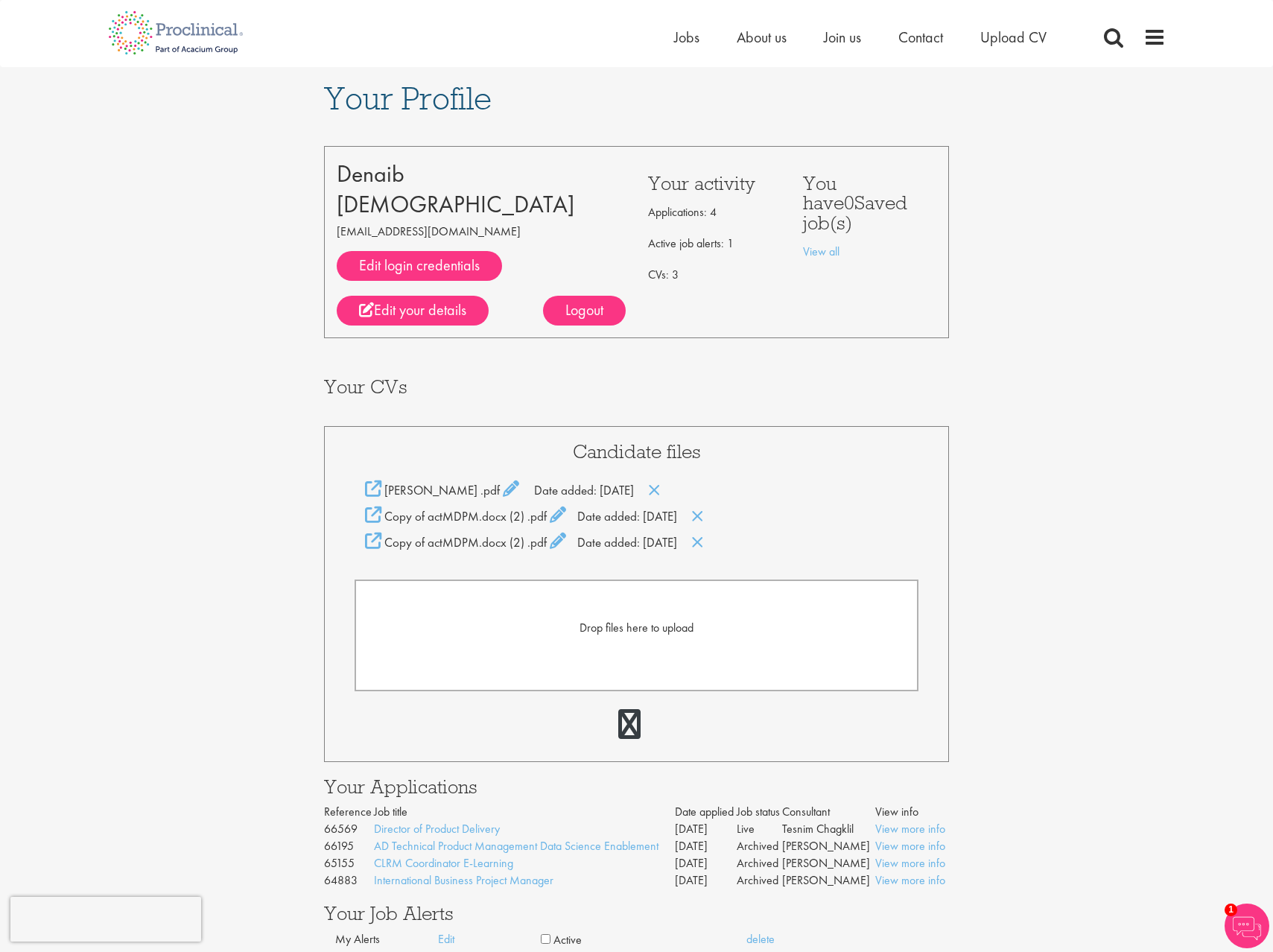
click at [721, 513] on div "Copy of actMDPM.docx (2) .pdf Date added: [DATE]" at bounding box center [637, 516] width 565 height 19
click at [704, 516] on icon at bounding box center [697, 517] width 13 height 17
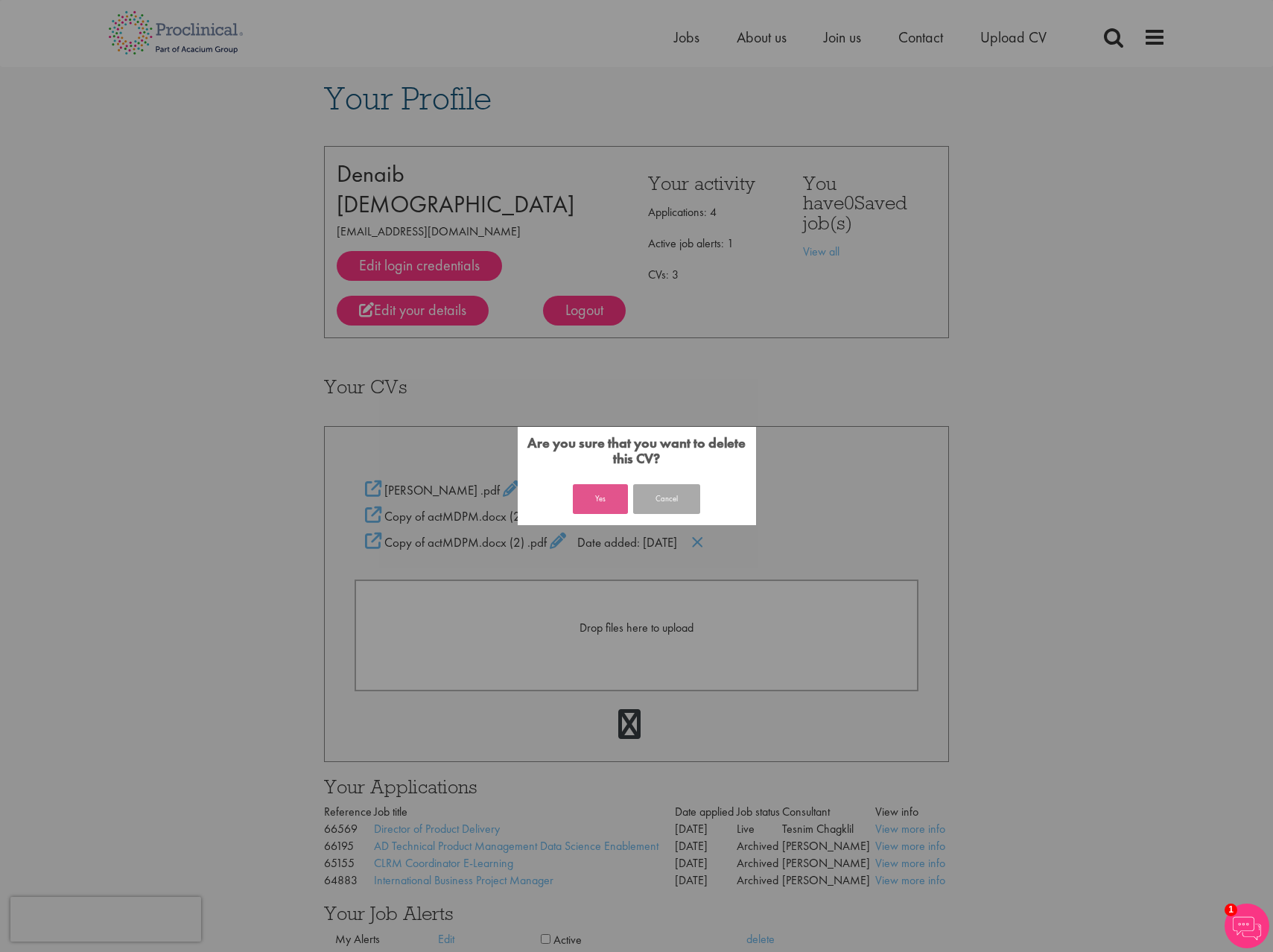
click at [601, 502] on button "Yes" at bounding box center [600, 499] width 55 height 30
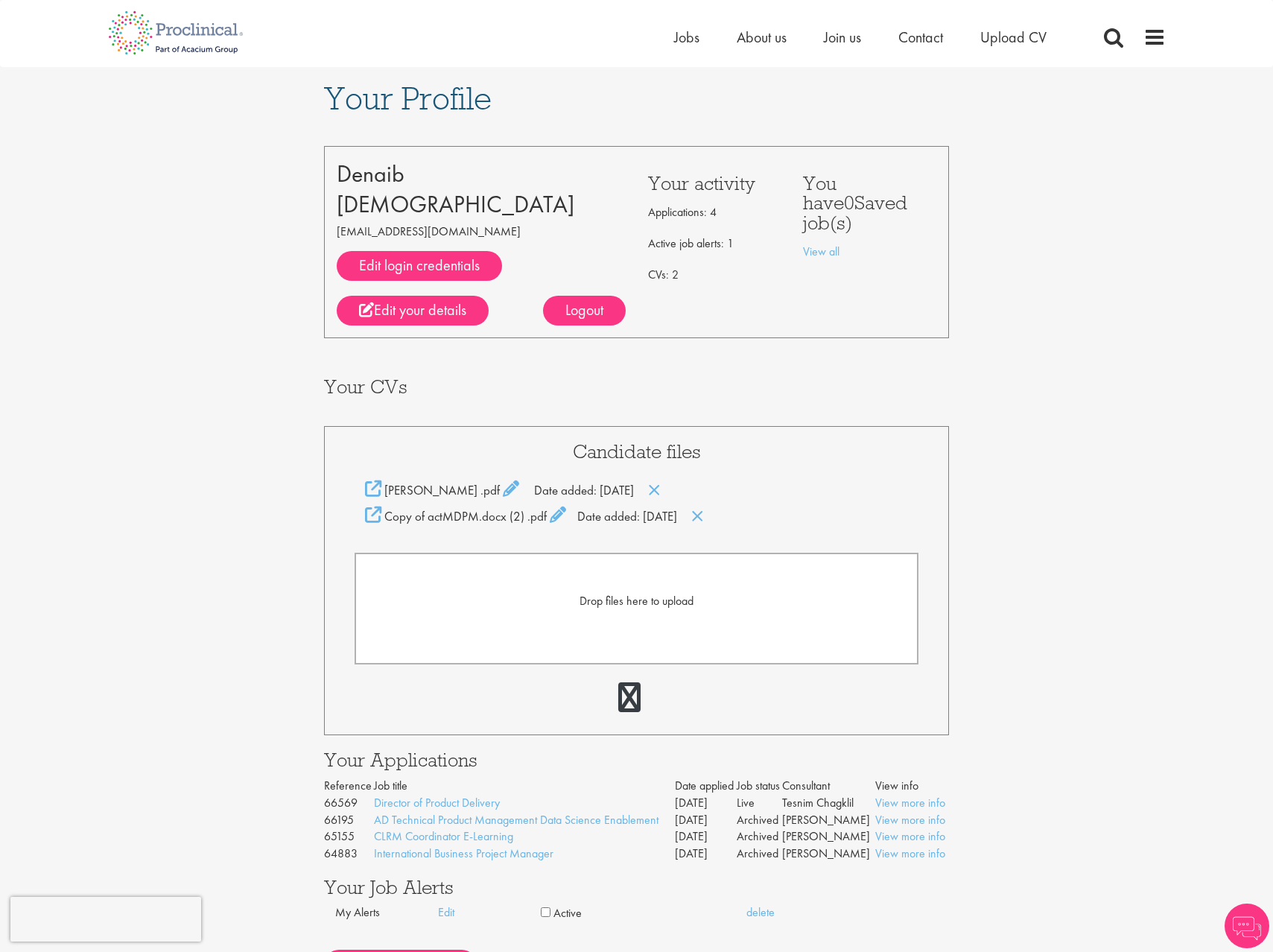
click at [714, 541] on div "Candidate files [PERSON_NAME] .pdf Date added: [DATE] Copy of actMDPM.docx (2) …" at bounding box center [637, 581] width 626 height 309
click at [704, 518] on icon at bounding box center [697, 517] width 13 height 17
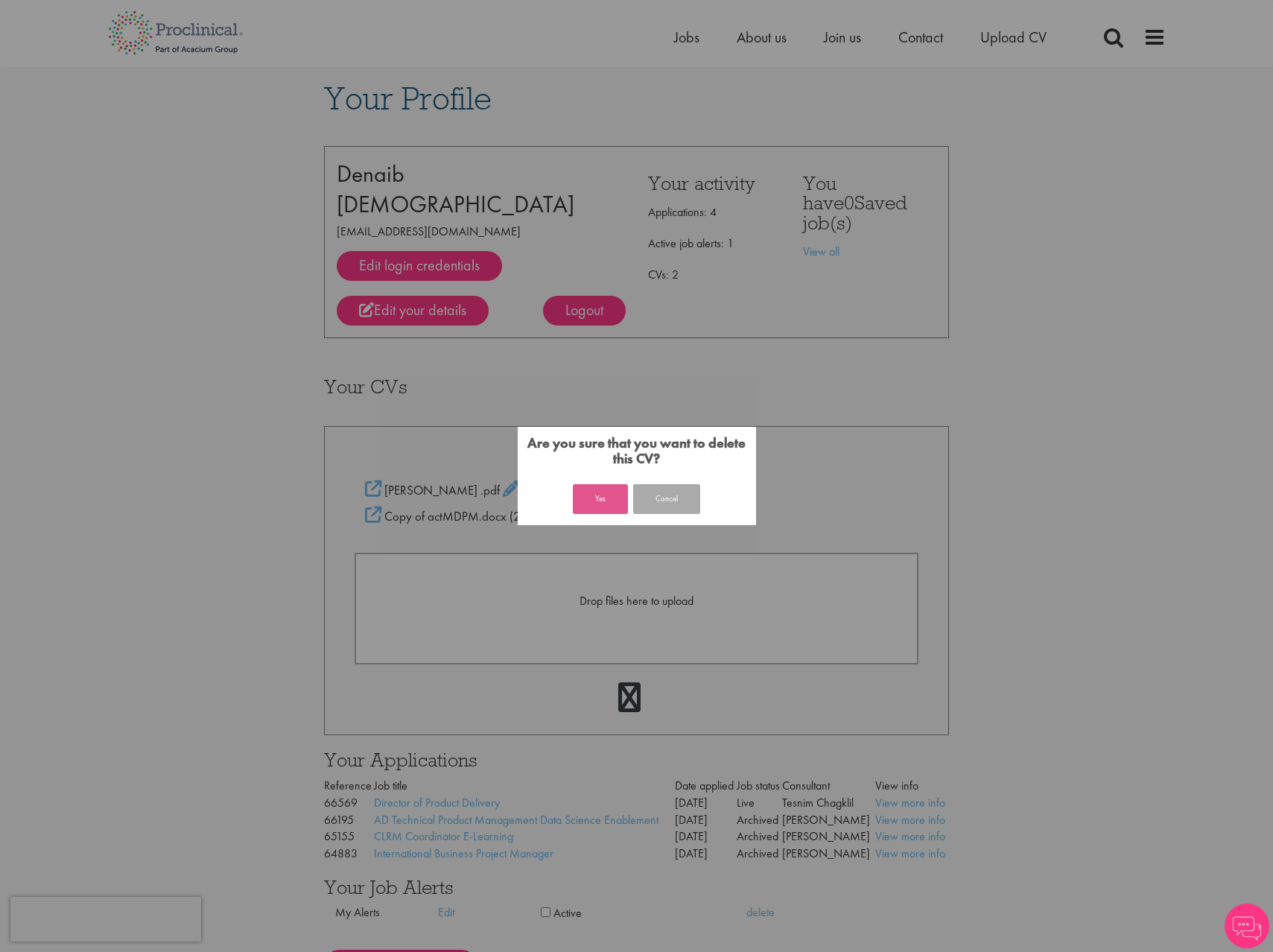
click at [609, 503] on button "Yes" at bounding box center [600, 499] width 55 height 30
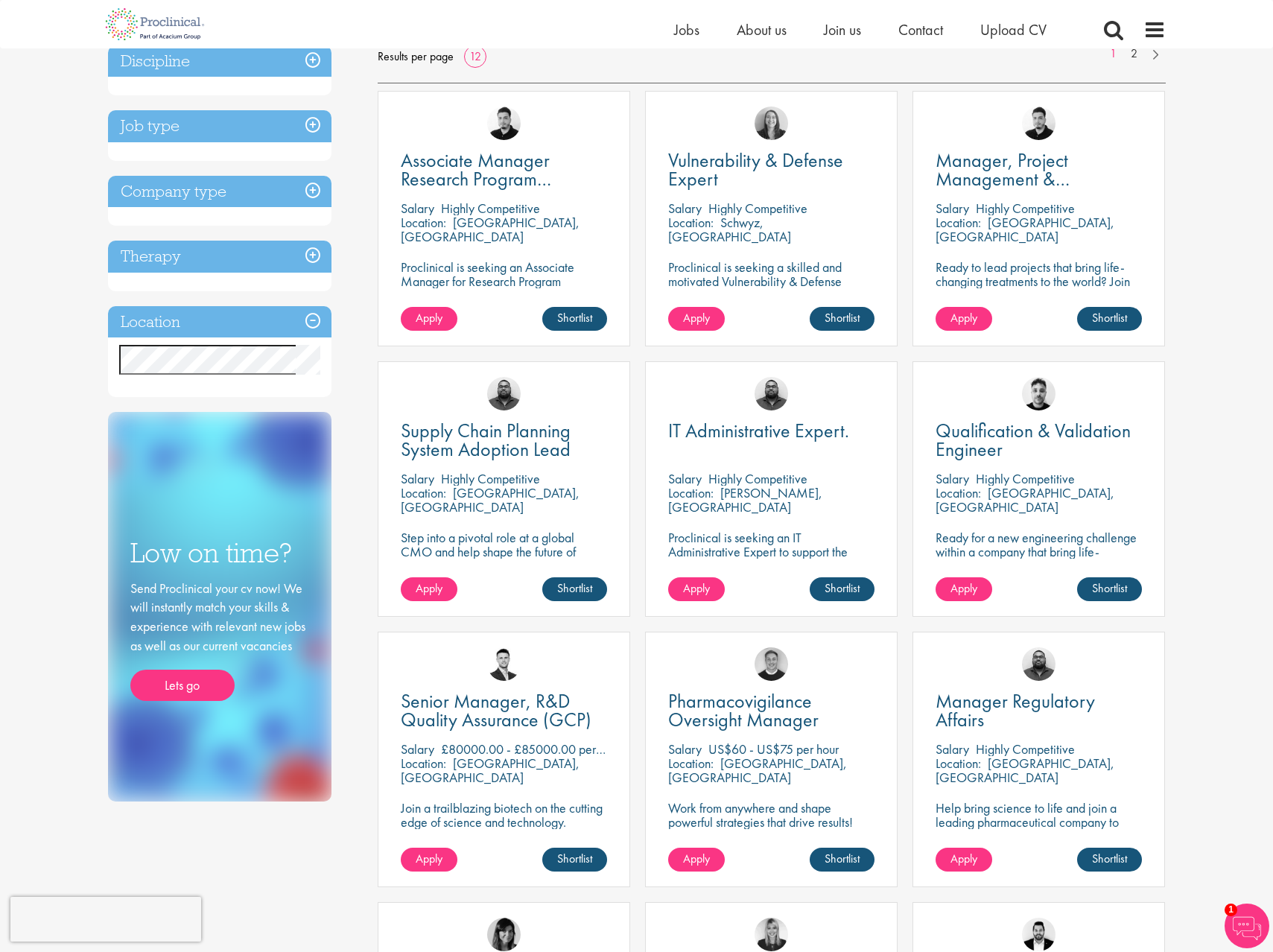
scroll to position [182, 0]
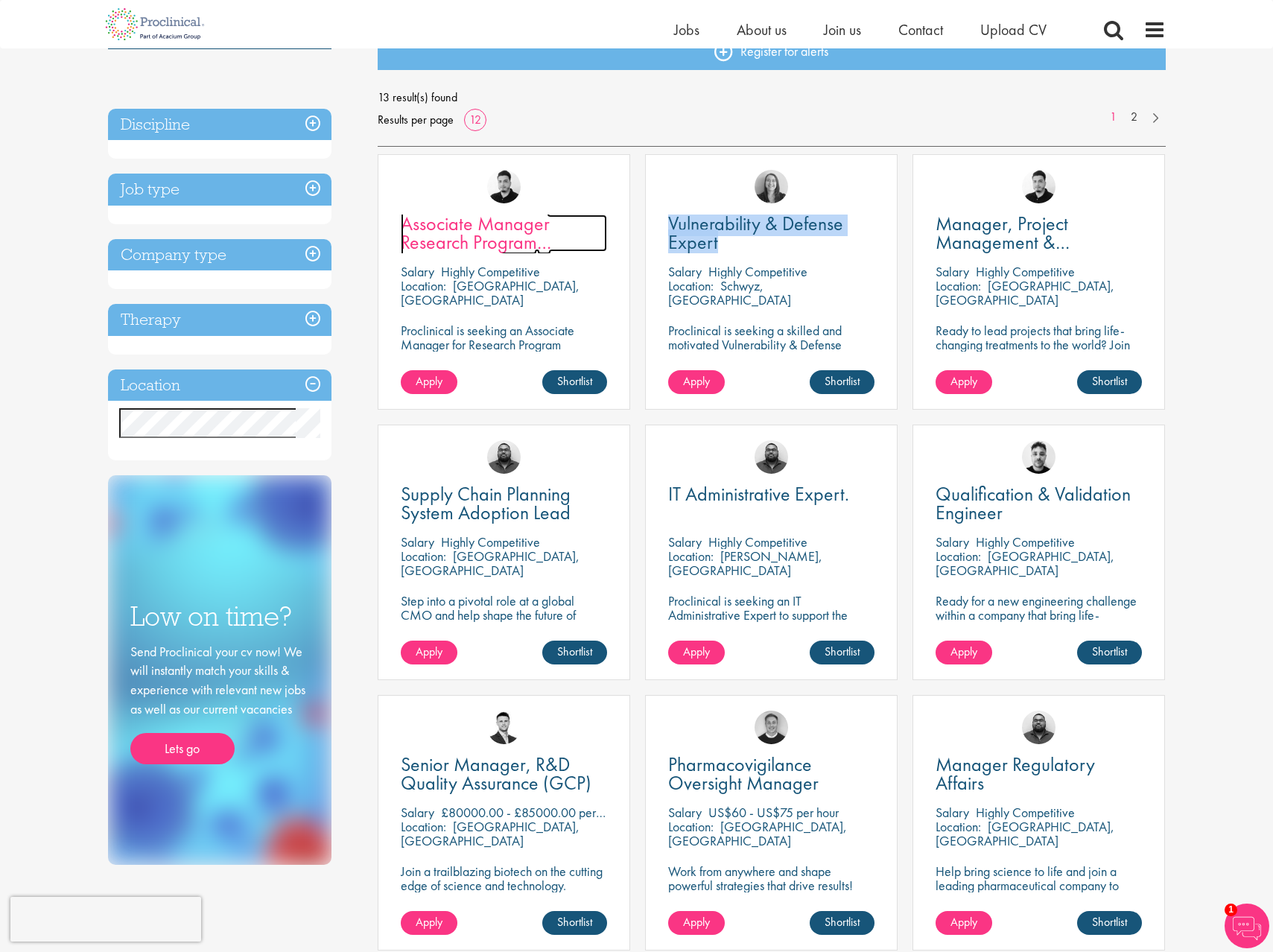
click at [494, 234] on span "Associate Manager Research Program Management" at bounding box center [476, 241] width 150 height 62
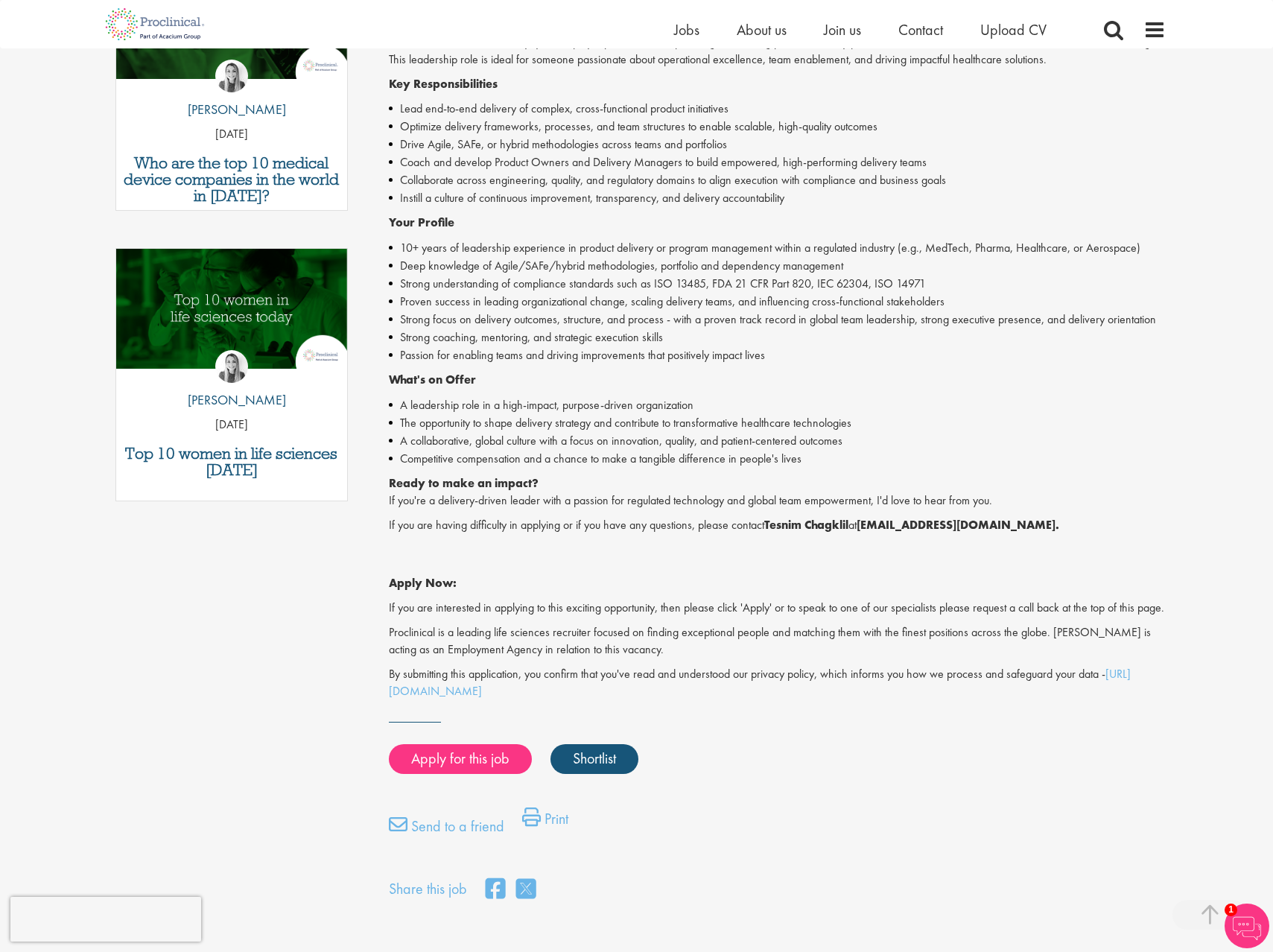
scroll to position [564, 0]
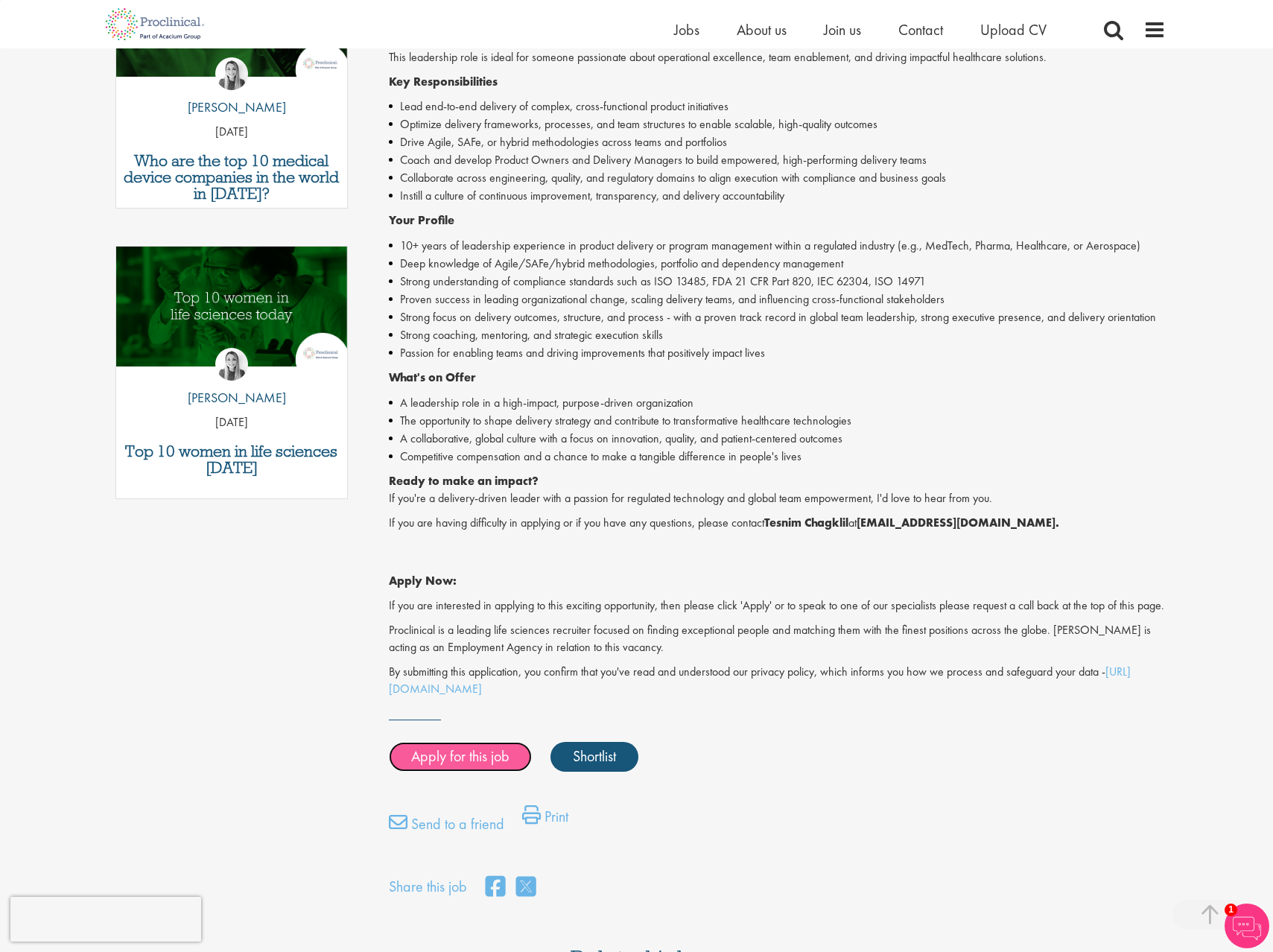
click at [447, 772] on link "Apply for this job" at bounding box center [460, 757] width 143 height 30
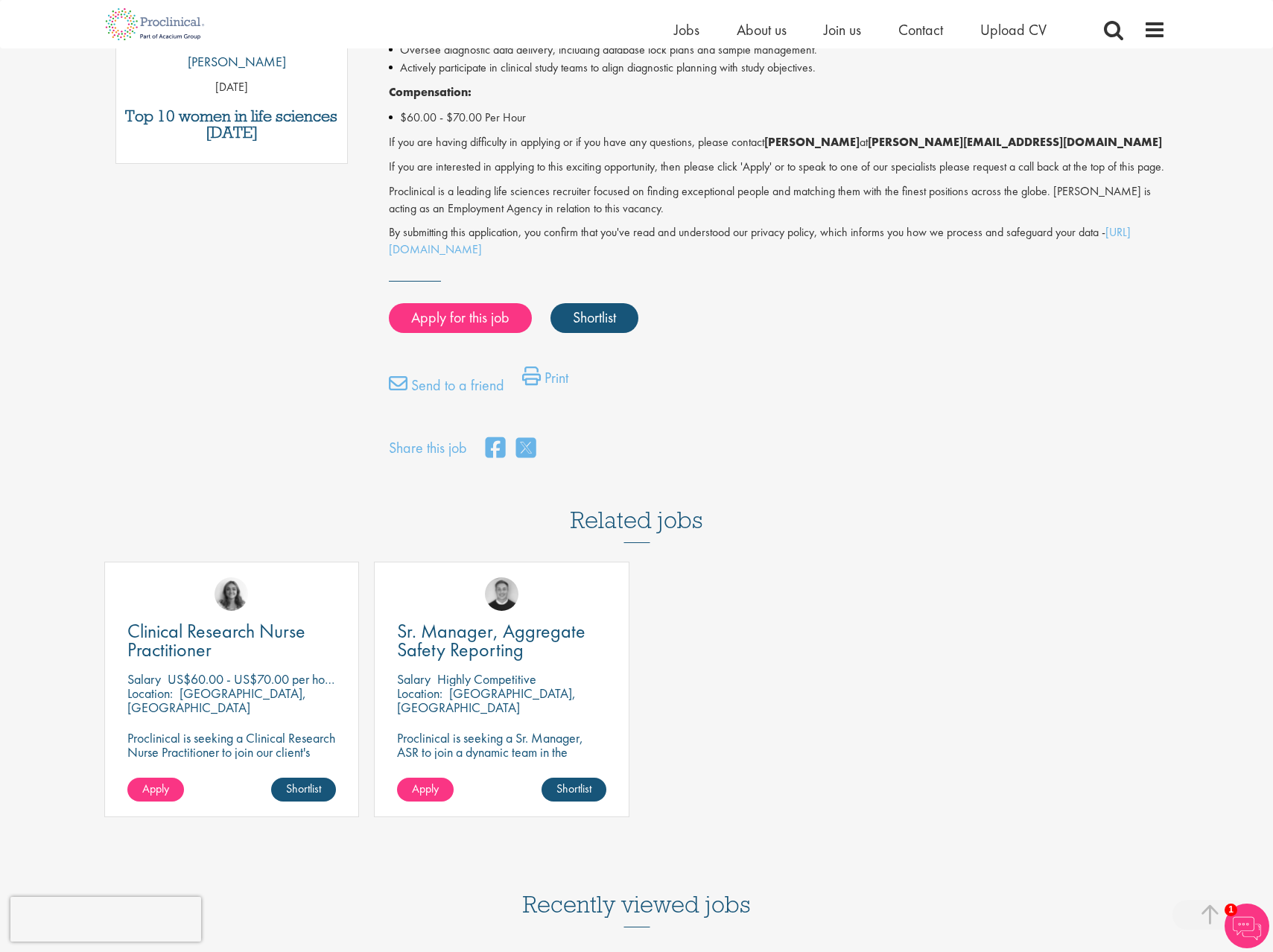
scroll to position [911, 0]
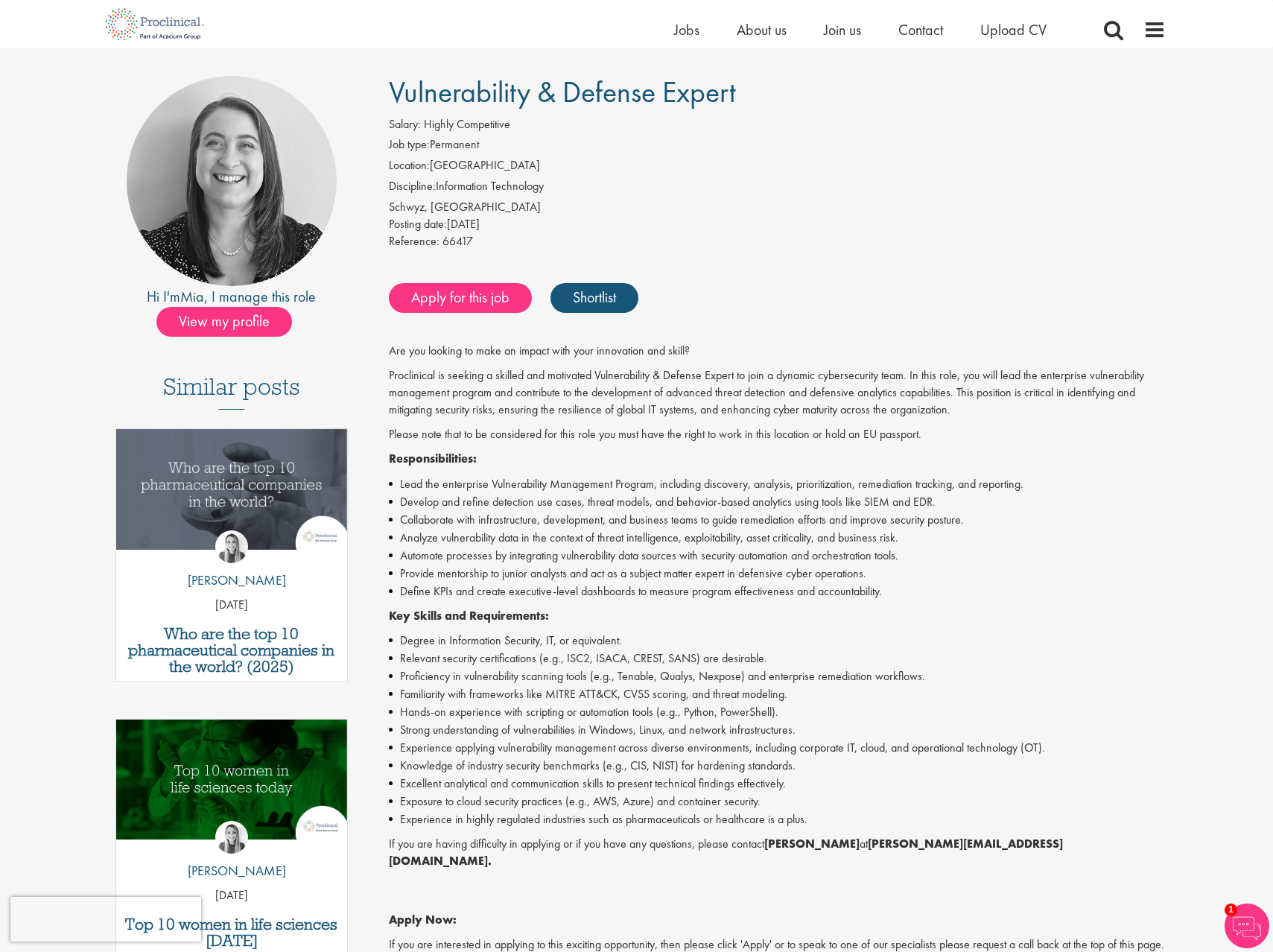
scroll to position [87, 0]
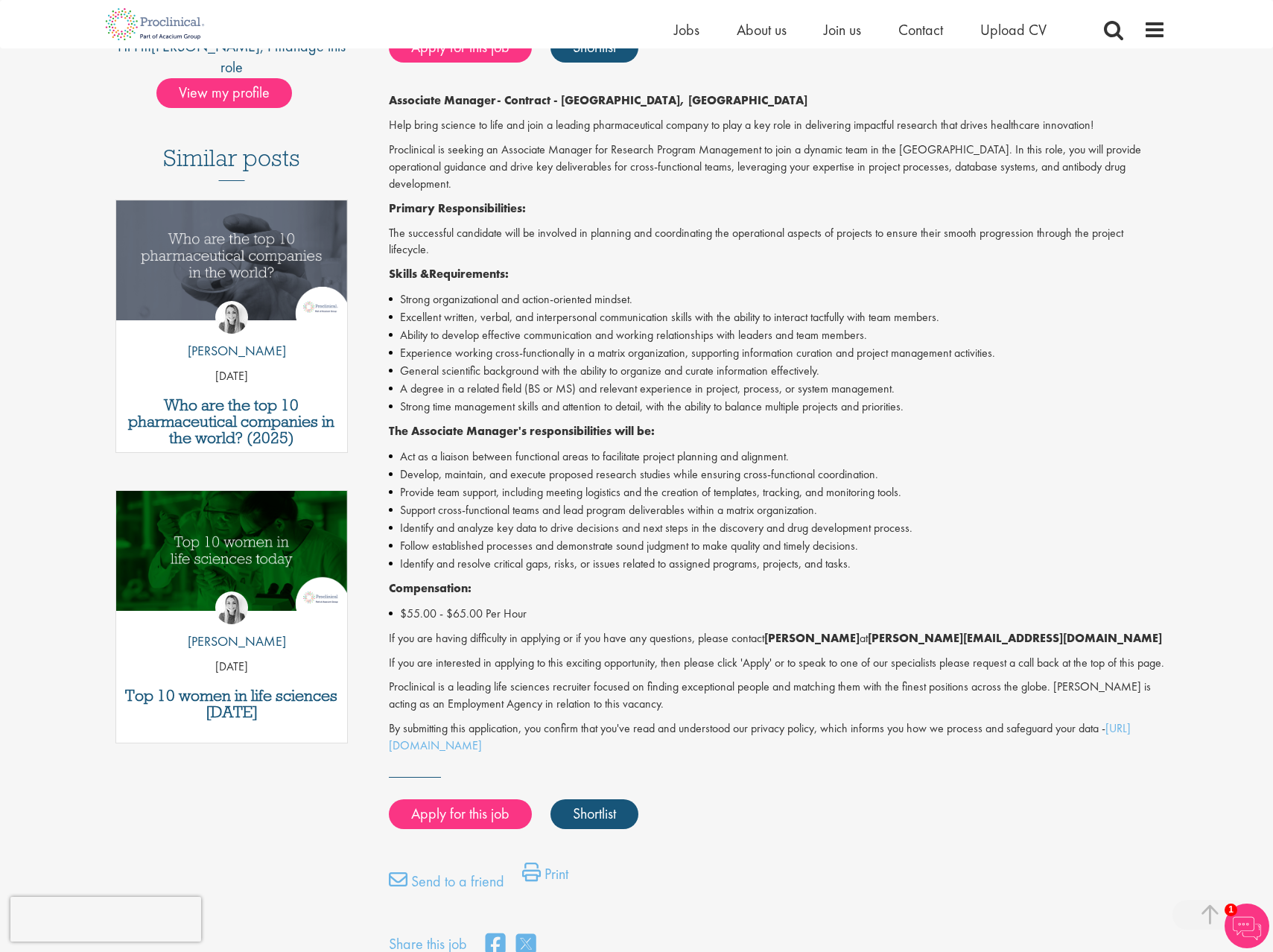
scroll to position [343, 0]
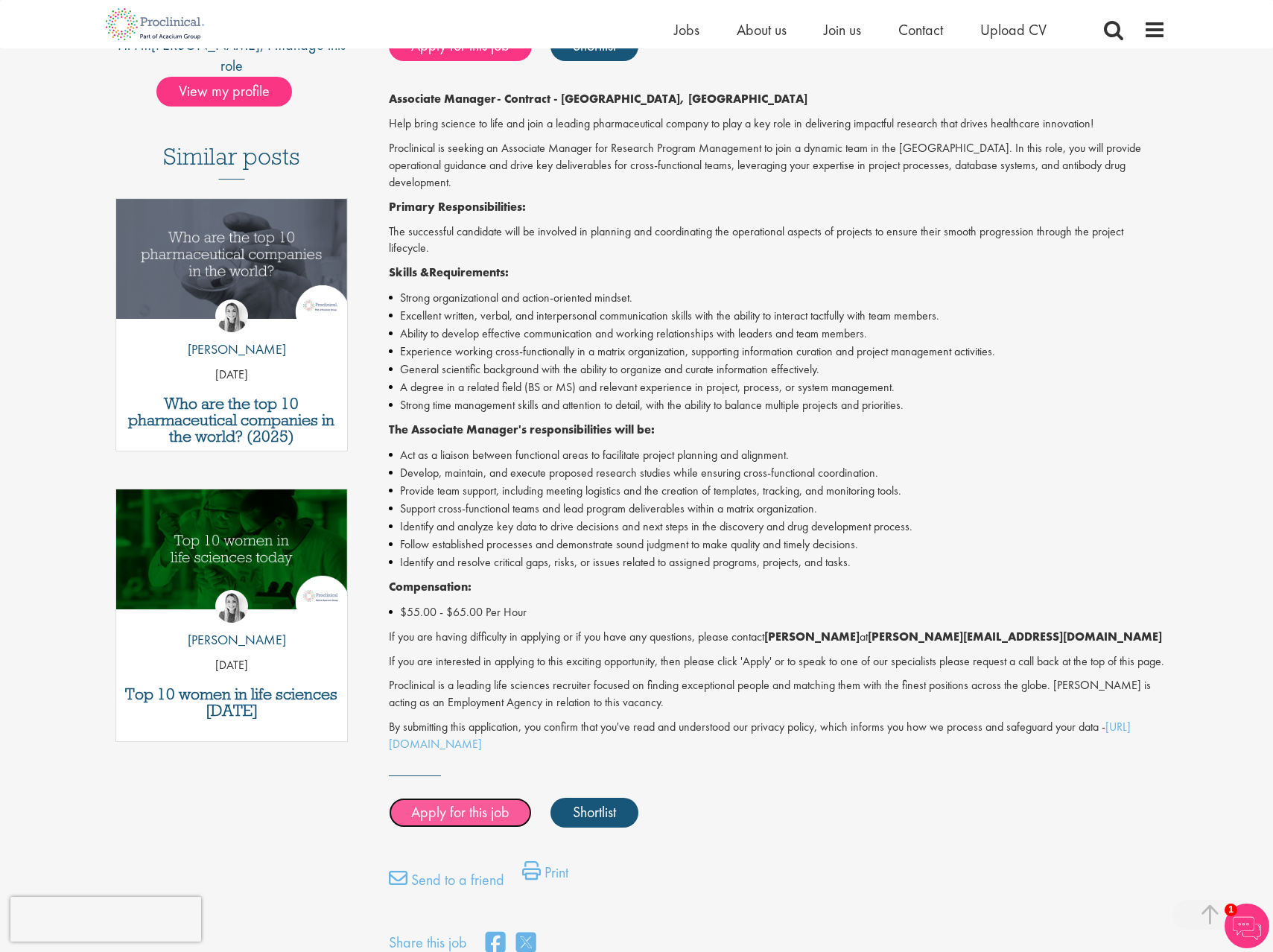
click at [481, 804] on link "Apply for this job" at bounding box center [460, 813] width 143 height 30
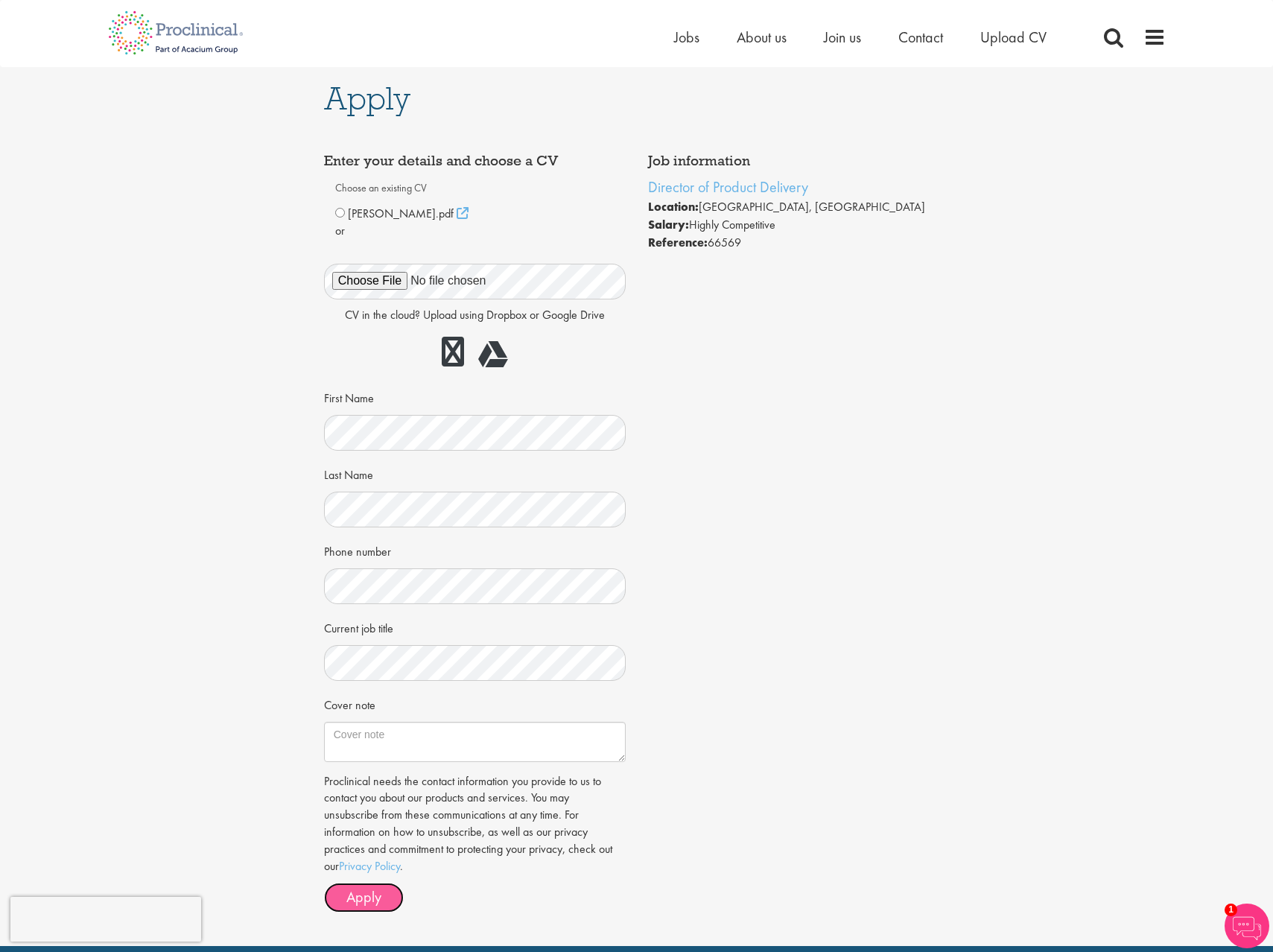
click at [365, 902] on span "Apply" at bounding box center [364, 897] width 35 height 20
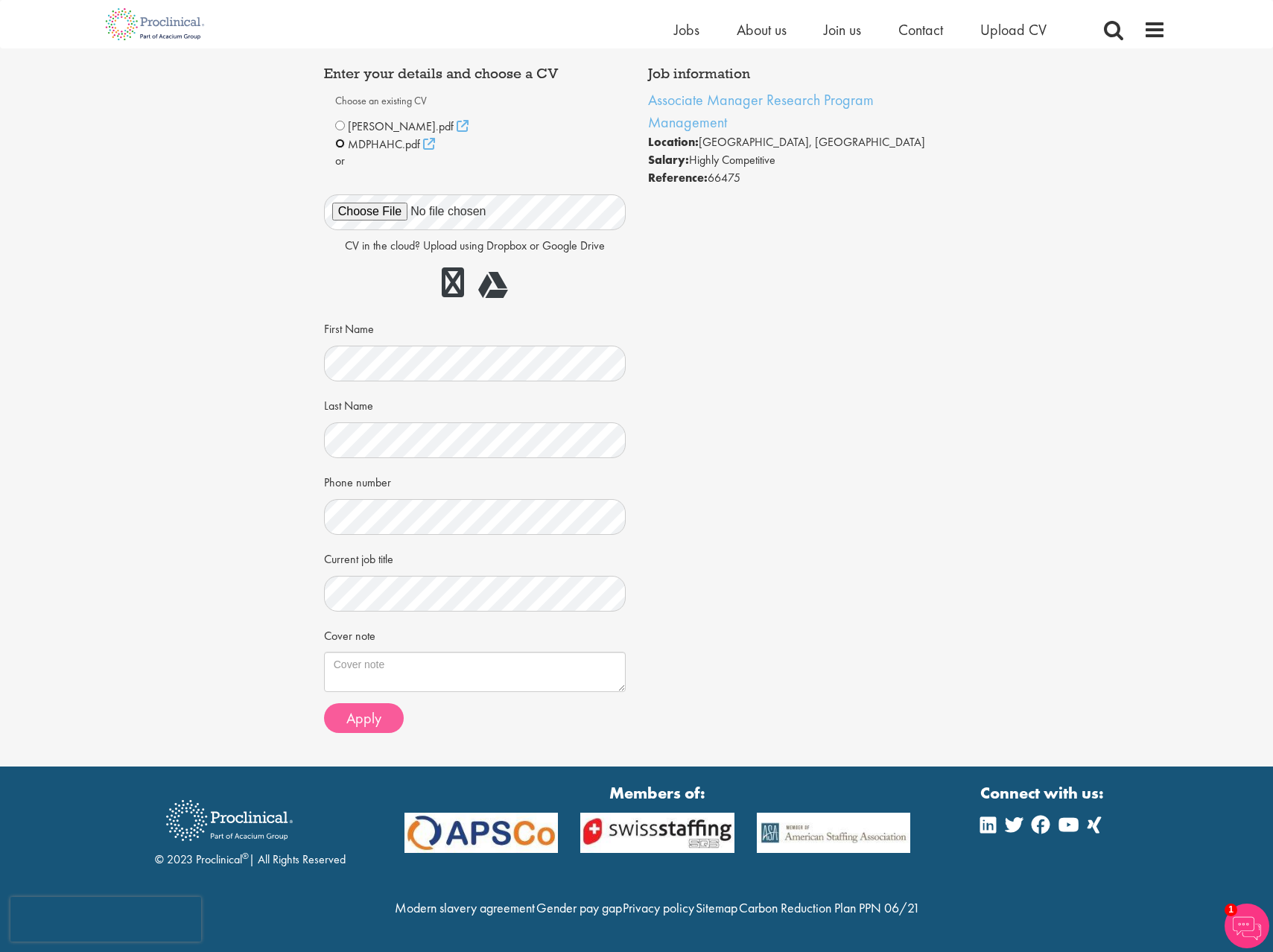
scroll to position [101, 0]
click at [369, 671] on form "Choose an existing [PERSON_NAME].pdf MDPHAHC.pdf" at bounding box center [474, 411] width 279 height 645
click at [382, 703] on button "Apply" at bounding box center [364, 718] width 80 height 30
